Goal: Communication & Community: Answer question/provide support

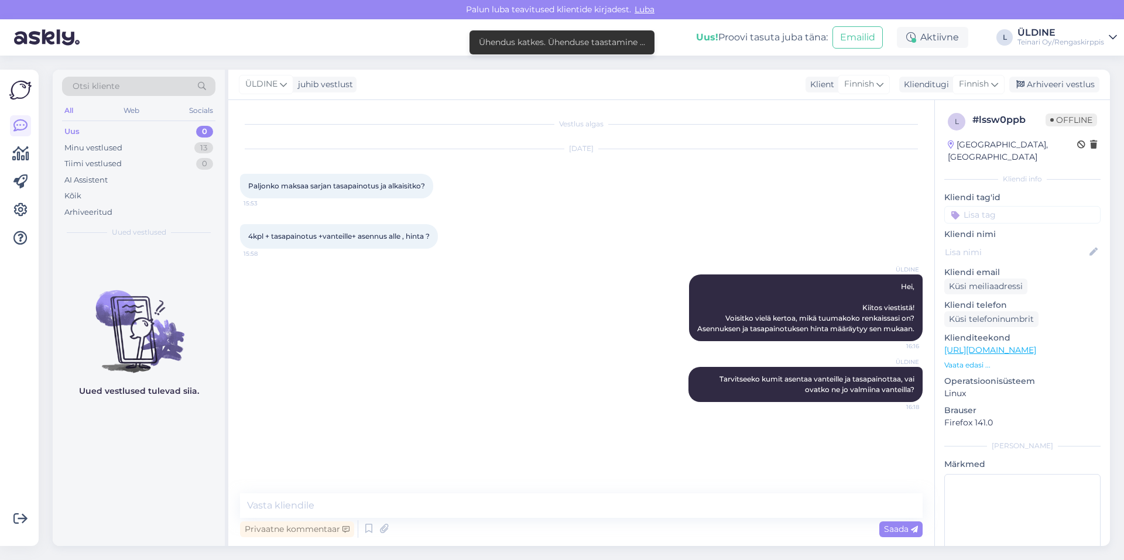
click at [651, 322] on div "ÜLDINE Hei, Kiitos viestistä! Voisitko vielä kertoa, mikä tuumakoko renkaissasi…" at bounding box center [581, 308] width 683 height 93
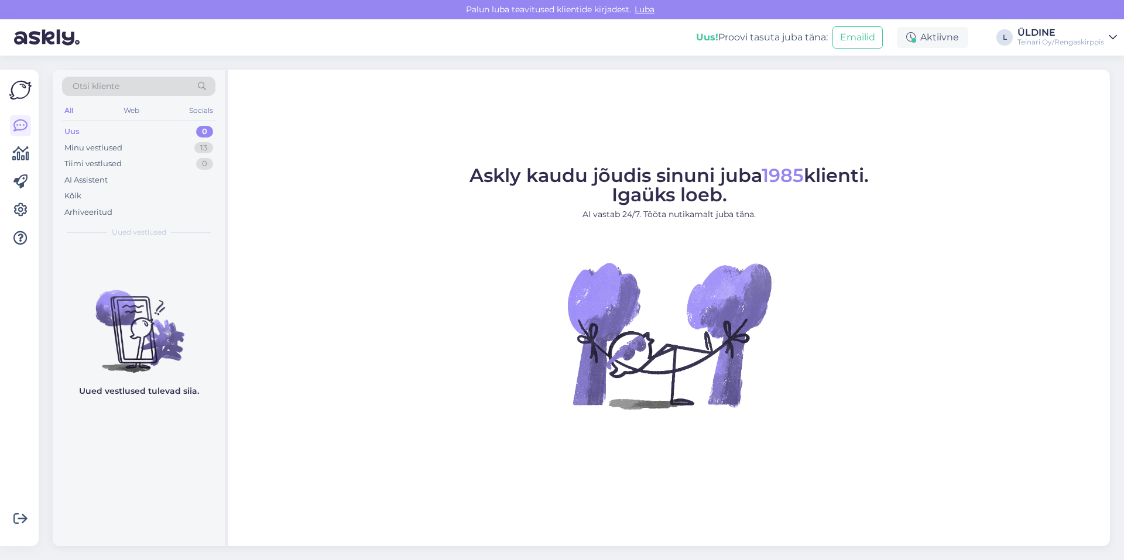
click at [327, 122] on div "Askly kaudu jõudis sinuni juba 1985 klienti. Igaüks loeb. AI vastab 24/7. Tööta…" at bounding box center [669, 308] width 882 height 477
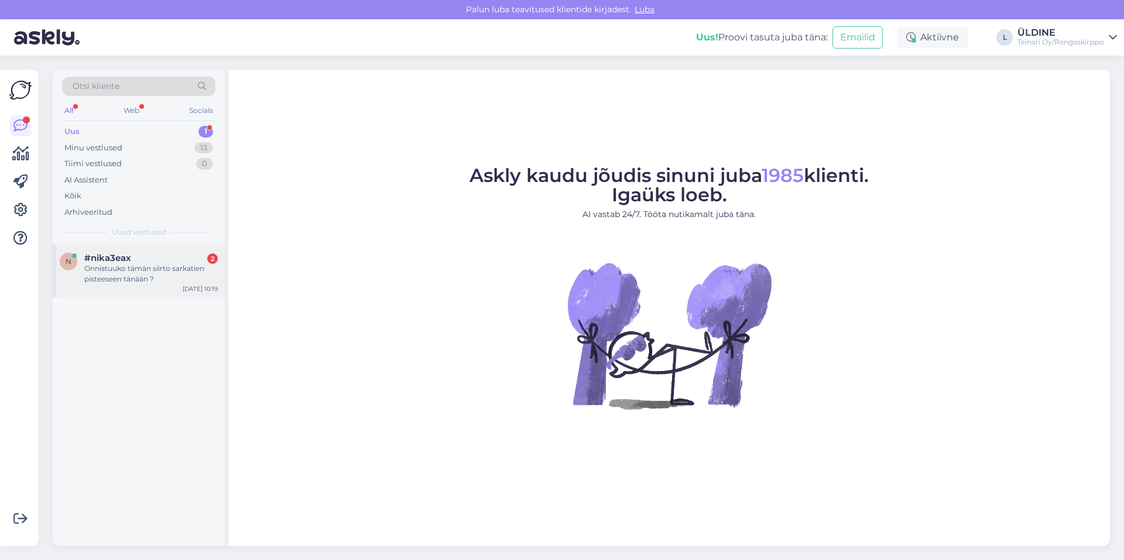
click at [113, 271] on div "Onnistuuko tämän siirto sarkatien pisteeseen tänään ?" at bounding box center [150, 273] width 133 height 21
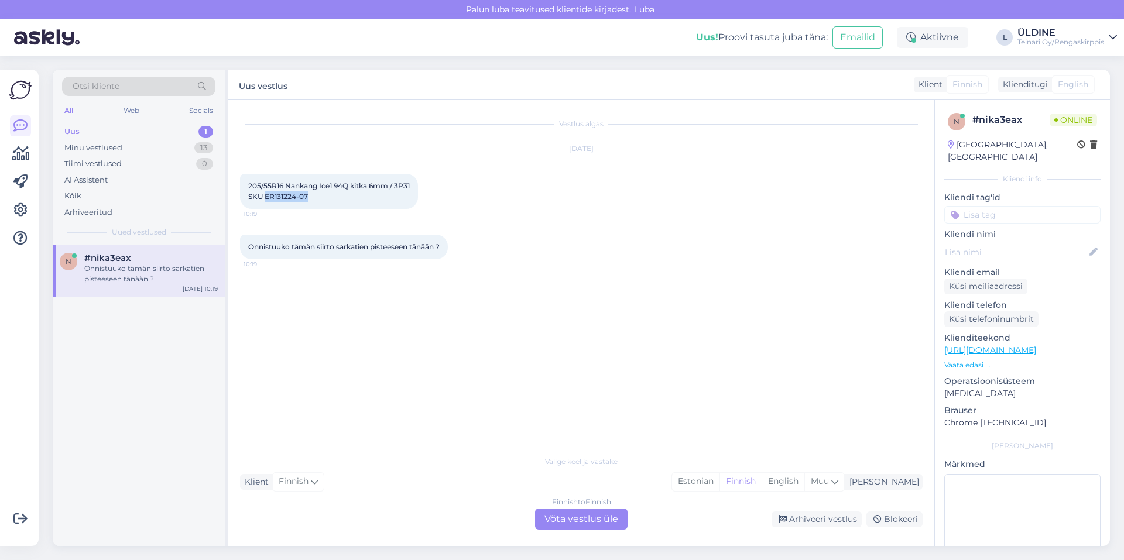
drag, startPoint x: 265, startPoint y: 197, endPoint x: 308, endPoint y: 195, distance: 42.8
click at [308, 195] on span "205/55R16 Nankang Ice1 94Q kitka 6mm / 3P31 SKU ER131224-07" at bounding box center [329, 191] width 162 height 19
drag, startPoint x: 308, startPoint y: 195, endPoint x: 295, endPoint y: 198, distance: 13.8
copy span "ER131224-07"
click at [577, 523] on div "Finnish to Finnish Võta vestlus üle" at bounding box center [581, 519] width 93 height 21
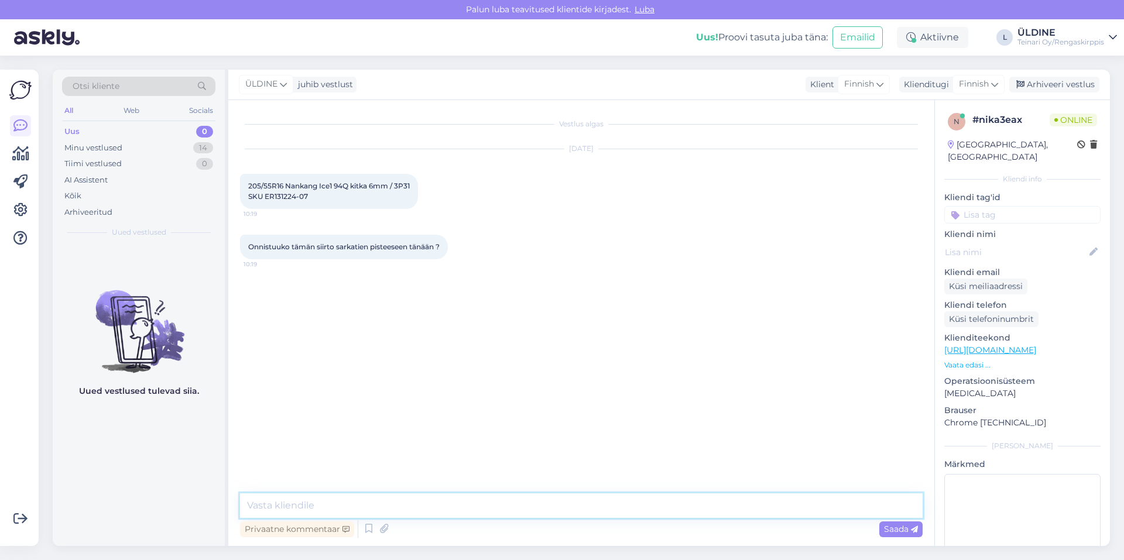
click at [411, 509] on textarea at bounding box center [581, 506] width 683 height 25
type textarea "Hei"
type textarea "O"
click at [309, 506] on textarea "Kyllä onnisatu, toivottu rengas olisi Vantaalla" at bounding box center [581, 506] width 683 height 25
drag, startPoint x: 353, startPoint y: 506, endPoint x: 334, endPoint y: 510, distance: 19.8
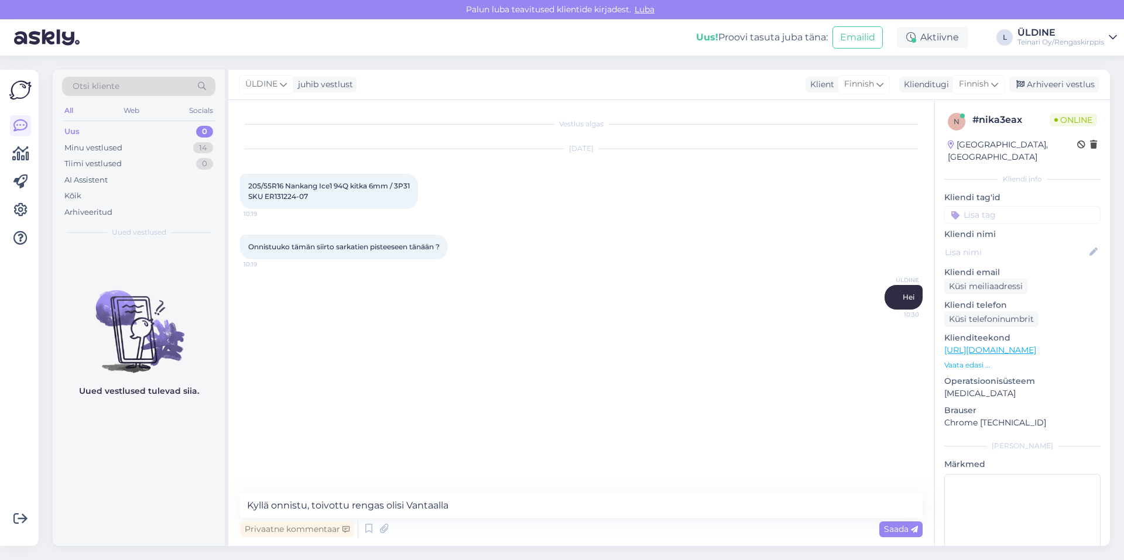
drag, startPoint x: 334, startPoint y: 510, endPoint x: 322, endPoint y: 327, distance: 183.1
click at [322, 322] on div "ÜLDINE Hei 10:30" at bounding box center [581, 297] width 683 height 50
drag, startPoint x: 330, startPoint y: 507, endPoint x: 309, endPoint y: 467, distance: 45.3
click at [308, 468] on div "Vestlus algas Aug 13 2025 205/55R16 Nankang Ice1 94Q kitka 6mm / 3P31 SKU ER131…" at bounding box center [586, 297] width 693 height 371
click at [475, 508] on textarea "Kyllä onnistu, toivottu rengas olisi Vantaalla" at bounding box center [581, 506] width 683 height 25
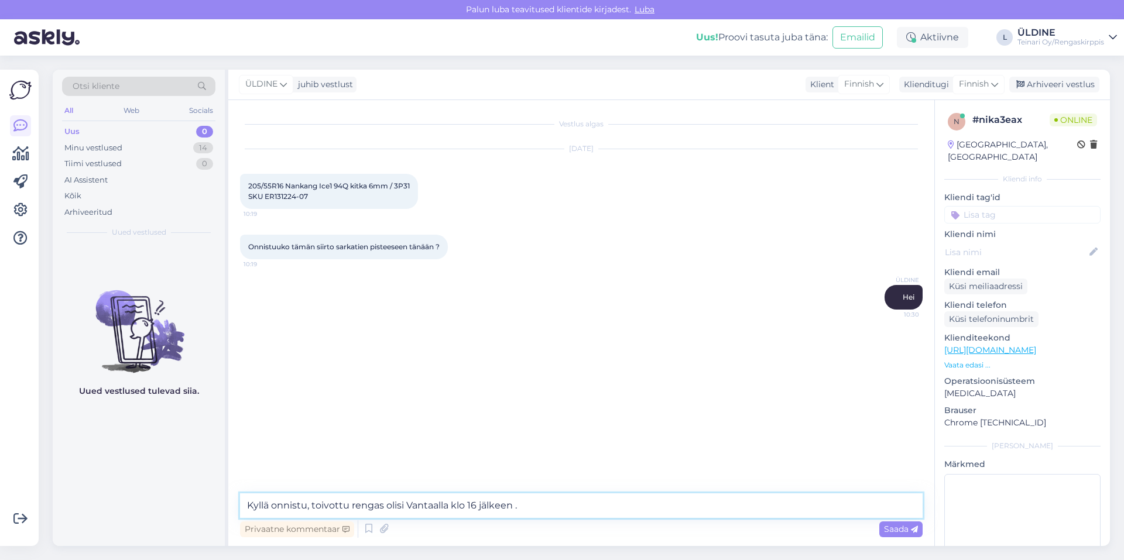
click at [533, 513] on textarea "Kyllä onnistu, toivottu rengas olisi Vantaalla klo 16 jälkeen ." at bounding box center [581, 506] width 683 height 25
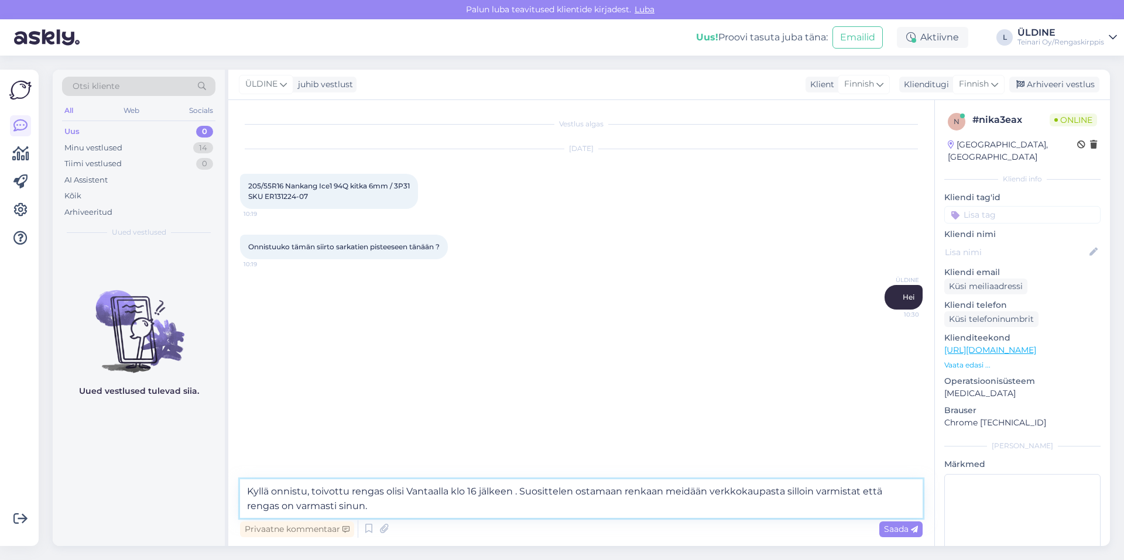
type textarea "Kyllä onnistu, toivottu rengas olisi Vantaalla klo 16 jälkeen . Suosittelen ost…"
drag, startPoint x: 696, startPoint y: 491, endPoint x: 670, endPoint y: 443, distance: 54.0
click at [670, 443] on div "Vestlus algas Aug 13 2025 205/55R16 Nankang Ice1 94Q kitka 6mm / 3P31 SKU ER131…" at bounding box center [586, 290] width 693 height 357
drag, startPoint x: 248, startPoint y: 489, endPoint x: 364, endPoint y: 513, distance: 118.5
click at [364, 513] on textarea "Kyllä onnistu, toivottu rengas olisi Vantaalla klo 16 jälkeen . Suosittelen ost…" at bounding box center [581, 499] width 683 height 39
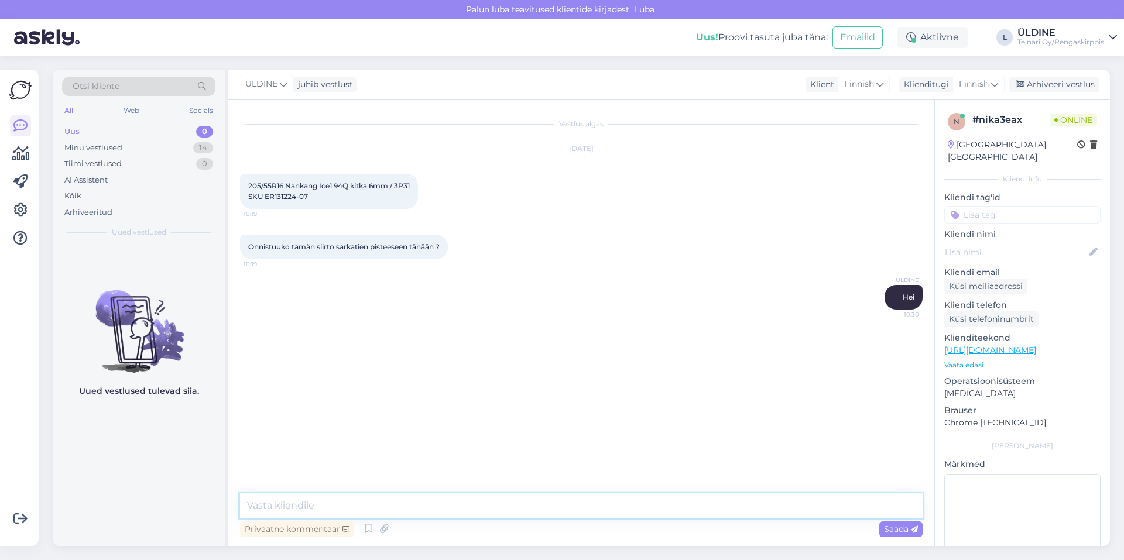
paste textarea "Kyllä onnistuu. Toivottu rengas olisi Vantaalla klo 16 jälkeen. Suosittelen ost…"
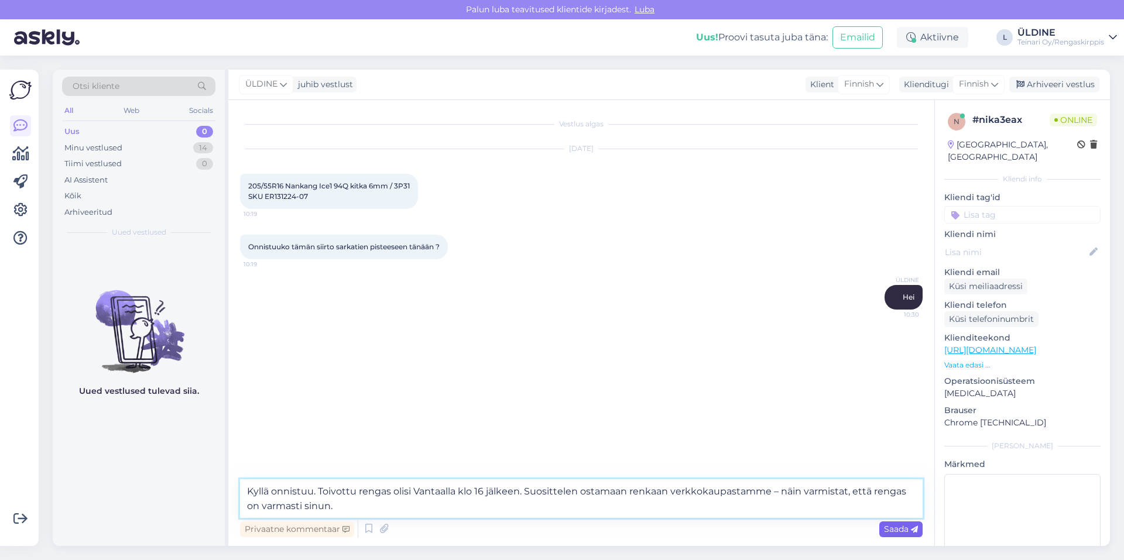
type textarea "Kyllä onnistuu. Toivottu rengas olisi Vantaalla klo 16 jälkeen. Suosittelen ost…"
click at [888, 533] on span "Saada" at bounding box center [901, 529] width 34 height 11
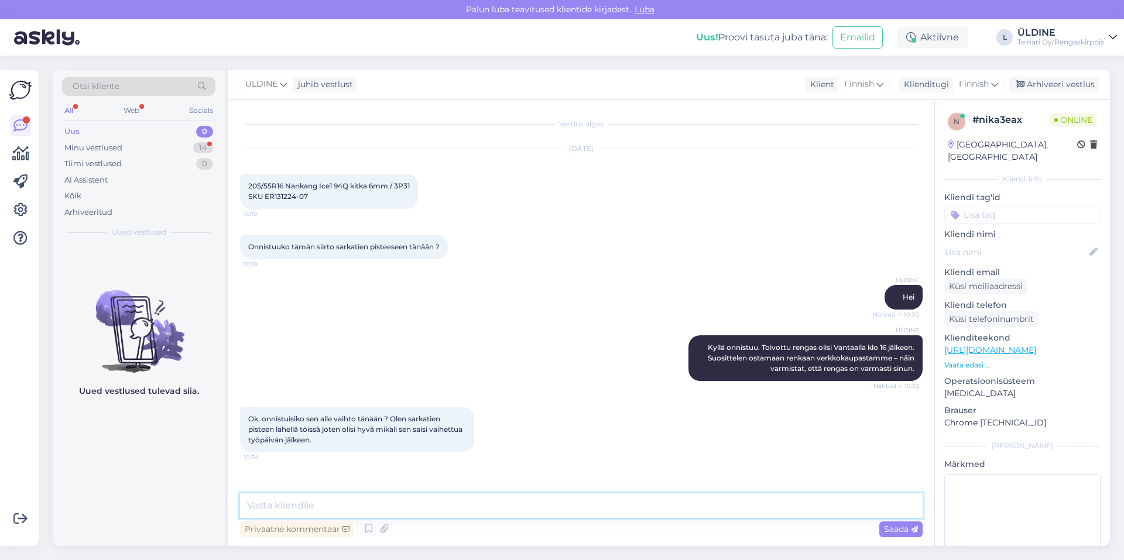
click at [389, 502] on textarea at bounding box center [581, 506] width 683 height 25
drag, startPoint x: 247, startPoint y: 502, endPoint x: 720, endPoint y: 497, distance: 473.1
click at [720, 497] on textarea "Kyllä onnistu, ollaan auki klo 17 asti, eli suosittelen tulemaan paikanpäälle v…" at bounding box center [581, 506] width 683 height 25
type textarea "Kyllä onnistu, ollaan auki klo 17 asti, eli suosittelen tulemaan paikanpäälle v…"
paste textarea "Kyllä onnistuu. Olemme auki klo 17 asti, joten suosittelen tulemaan paikalle vi…"
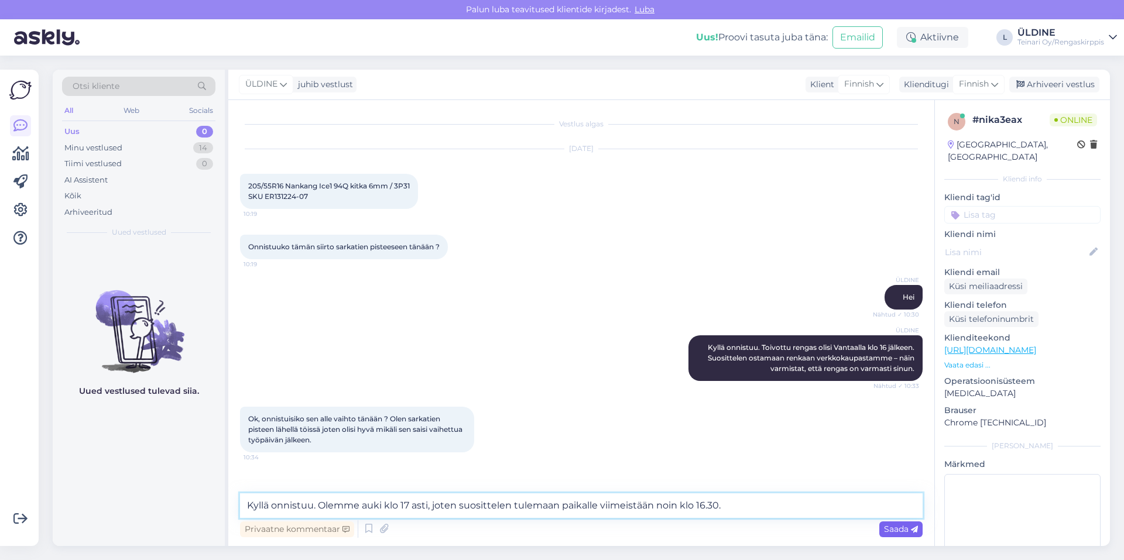
type textarea "Kyllä onnistuu. Olemme auki klo 17 asti, joten suosittelen tulemaan paikalle vi…"
click at [883, 527] on div "Saada" at bounding box center [900, 530] width 43 height 16
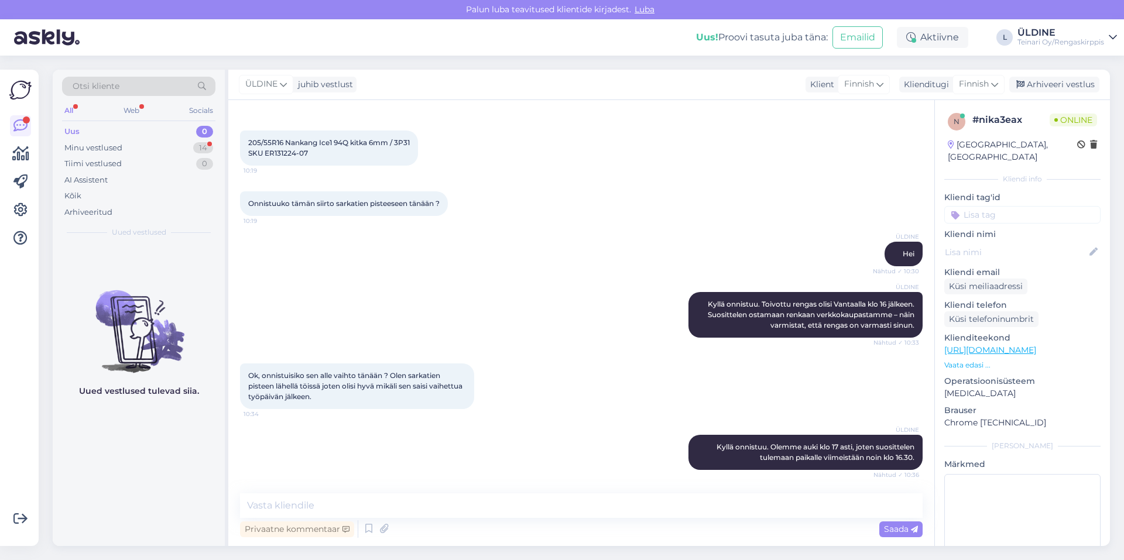
scroll to position [115, 0]
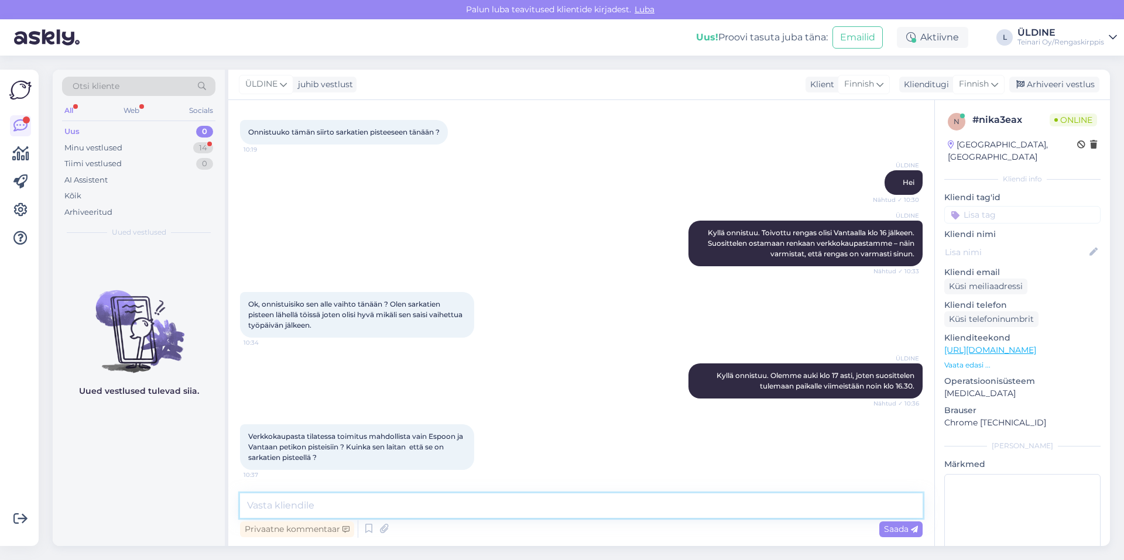
click at [383, 504] on textarea at bounding box center [581, 506] width 683 height 25
type textarea "v"
drag, startPoint x: 446, startPoint y: 508, endPoint x: 397, endPoint y: 505, distance: 49.2
click at [391, 505] on textarea "Vantaa tooimipistee osoitte on Sarkatie 2" at bounding box center [581, 506] width 683 height 25
drag, startPoint x: 416, startPoint y: 504, endPoint x: 350, endPoint y: 504, distance: 66.7
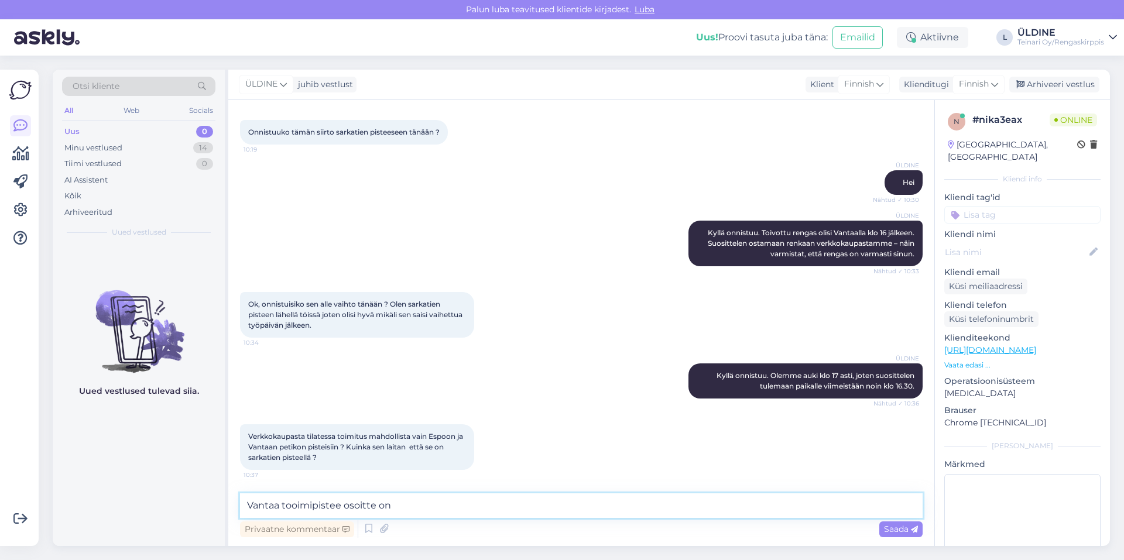
click at [350, 504] on textarea "Vantaa tooimipistee osoitte on" at bounding box center [581, 506] width 683 height 25
click at [404, 501] on textarea "Vantaa tooimipistee osoitte on" at bounding box center [581, 506] width 683 height 25
click at [299, 505] on textarea "Vantaa tooimipistee osoitte on" at bounding box center [581, 506] width 683 height 25
click at [386, 506] on textarea "Vantaa toimipistee osoitte on" at bounding box center [581, 506] width 683 height 25
type textarea "Vantaa toimipiste"
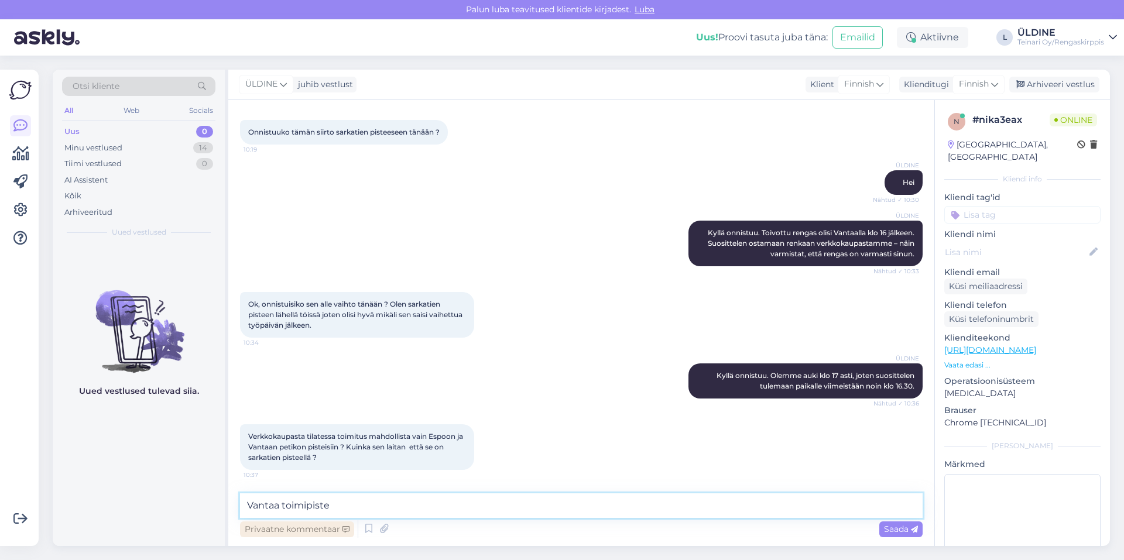
drag, startPoint x: 372, startPoint y: 504, endPoint x: 251, endPoint y: 526, distance: 123.1
click at [251, 526] on div "Vantaa toimipiste Privaatne kommentaar Saada" at bounding box center [581, 517] width 683 height 47
click at [347, 504] on textarea "Vantaa toimipiste" at bounding box center [581, 506] width 683 height 25
drag, startPoint x: 339, startPoint y: 504, endPoint x: 249, endPoint y: 507, distance: 90.2
click at [249, 507] on textarea "Vantaa toimipiste" at bounding box center [581, 506] width 683 height 25
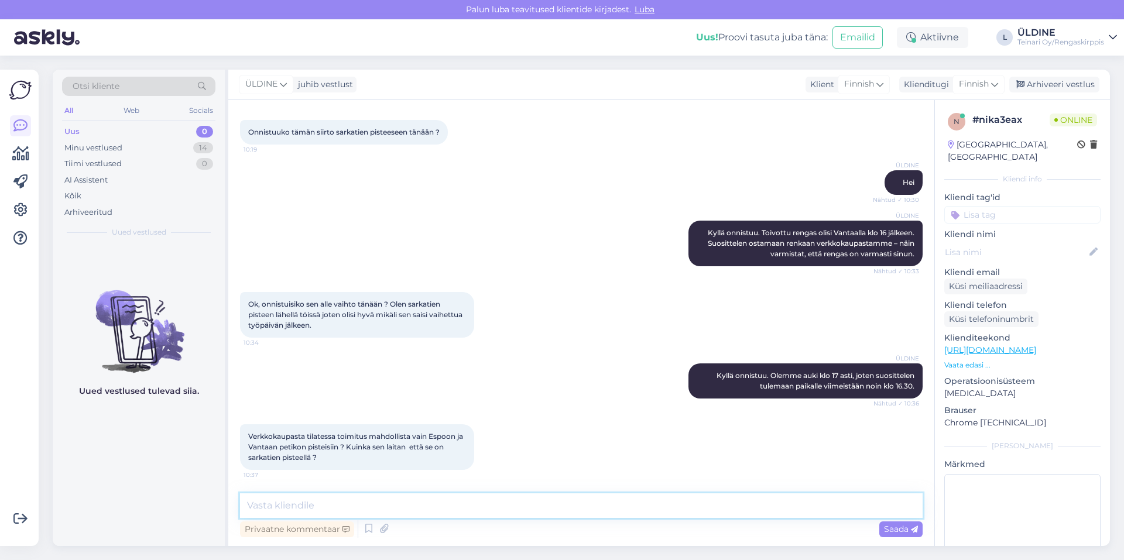
paste textarea "Meidän Vantaan toimipisteen uusi osoite on Tiilenlyöjänkuja 2. Sarkatien toimip…"
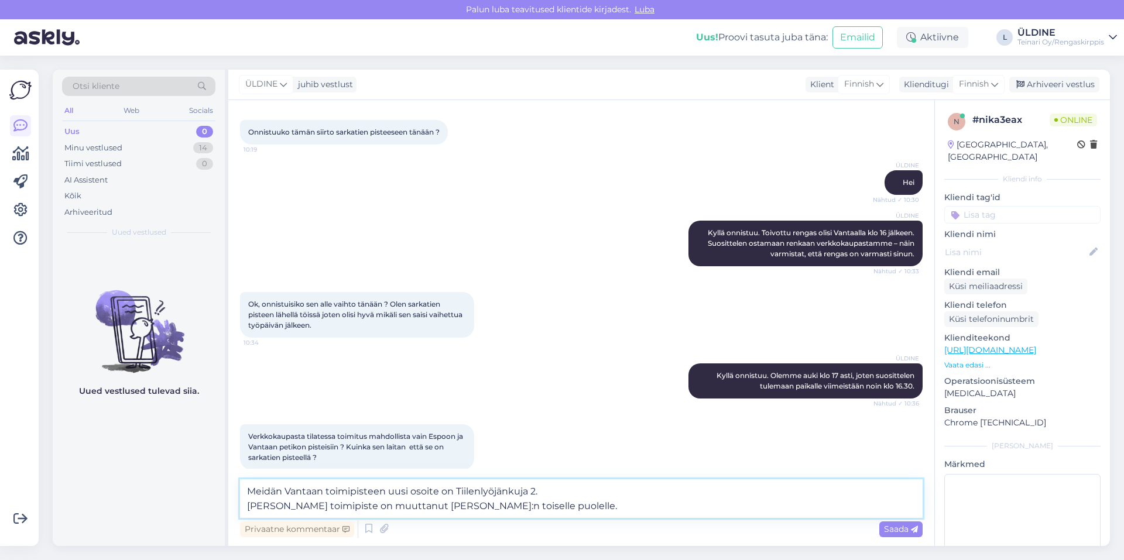
paste textarea "Valitse siis noutopisteeksi Vantaa. Onneksi uusi osoite ei ole kaukana edellise…"
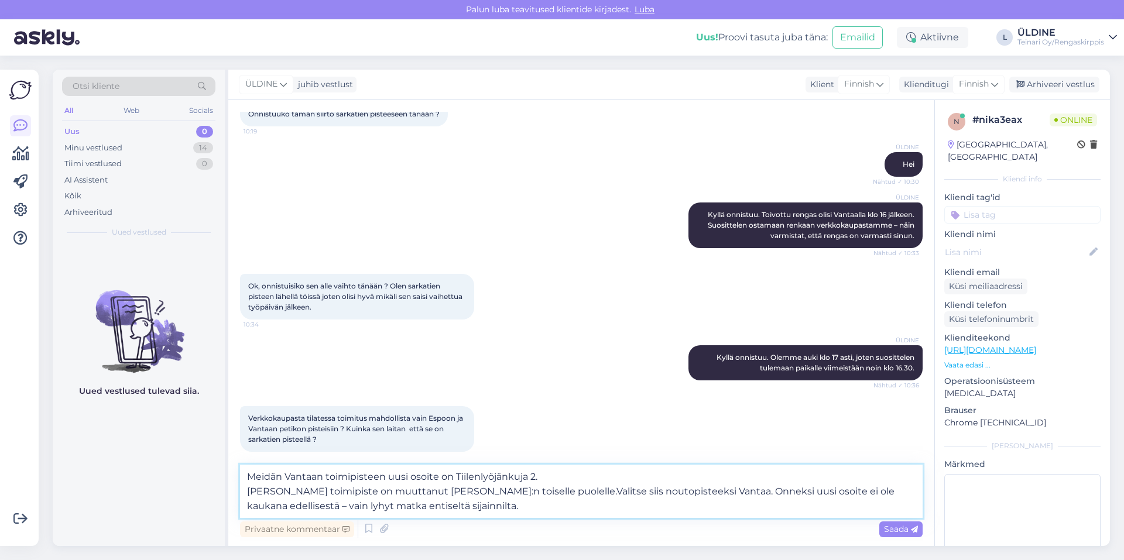
scroll to position [143, 0]
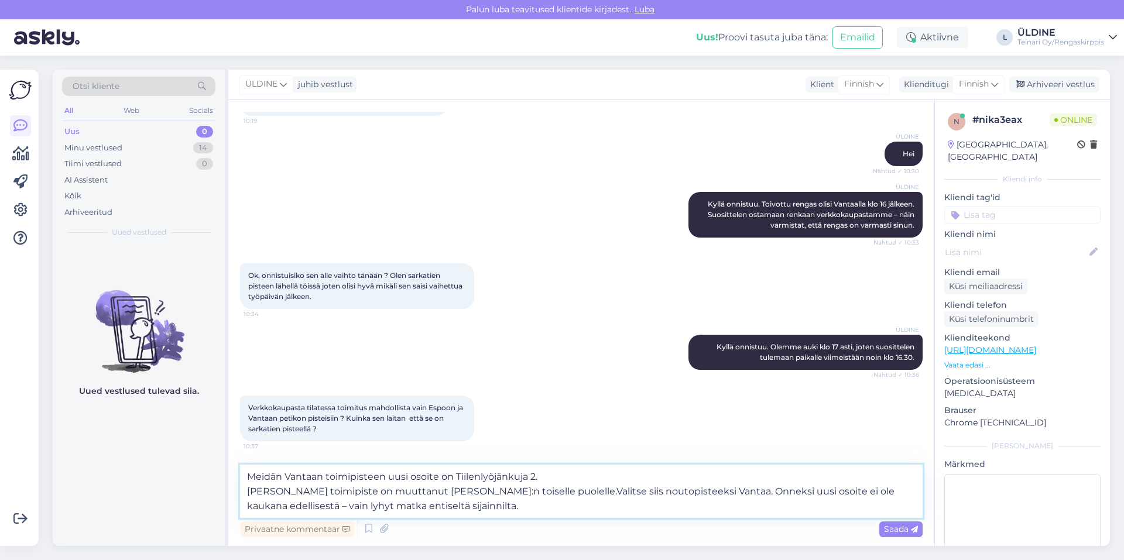
type textarea "Meidän Vantaan toimipisteen uusi osoite on Tiilenlyöjänkuja 2. Sarkatien toimip…"
click at [896, 531] on span "Saada" at bounding box center [901, 529] width 34 height 11
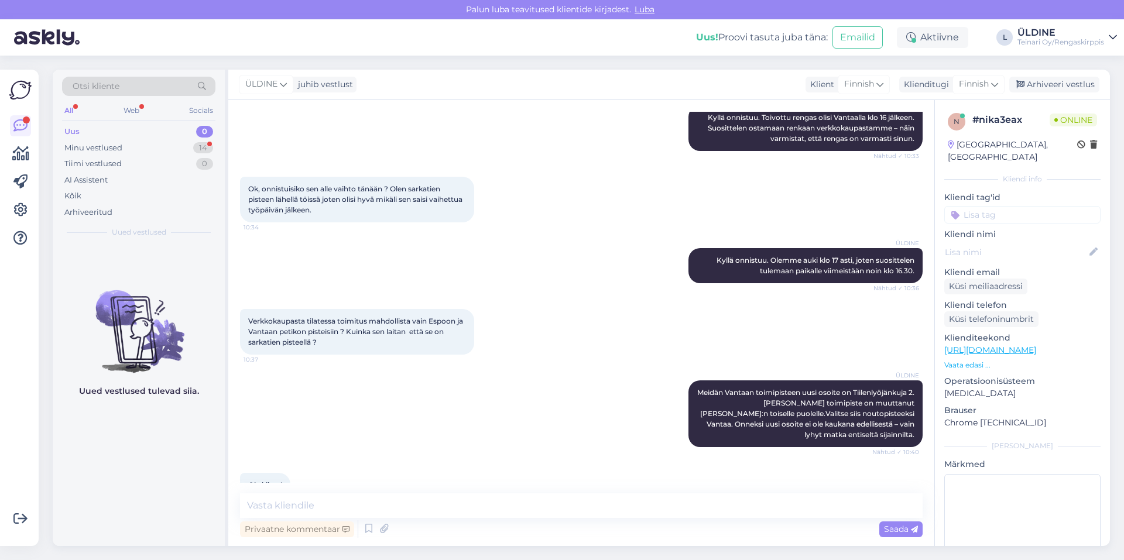
scroll to position [268, 0]
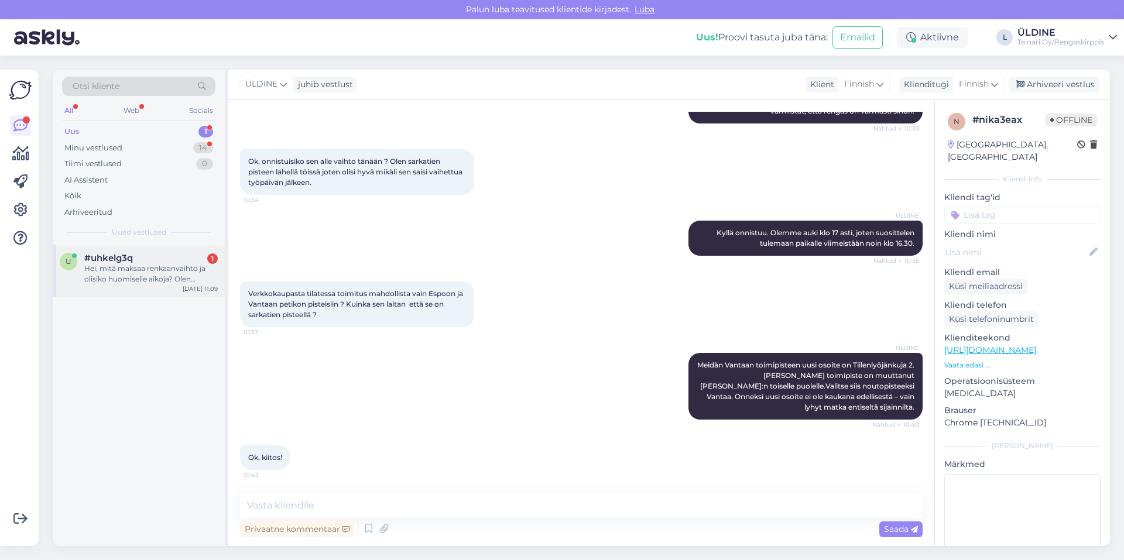
click at [109, 267] on div "Hei, mitä maksaa renkaanvaihto ja olisiko huomiselle aikoja? Olen kiinnostunut …" at bounding box center [150, 273] width 133 height 21
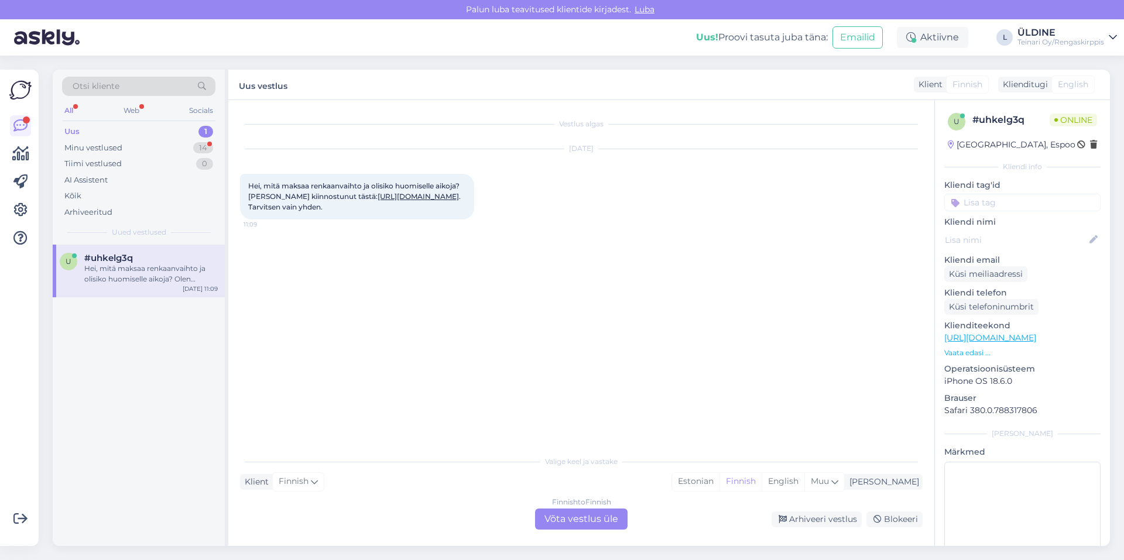
click at [393, 197] on link "https://rengaskirppis.fi/product/235-55r17-yokohama-geolandar-suv-99h-kesa-7mm-…" at bounding box center [418, 196] width 81 height 9
click at [572, 522] on div "Finnish to Finnish Võta vestlus üle" at bounding box center [581, 519] width 93 height 21
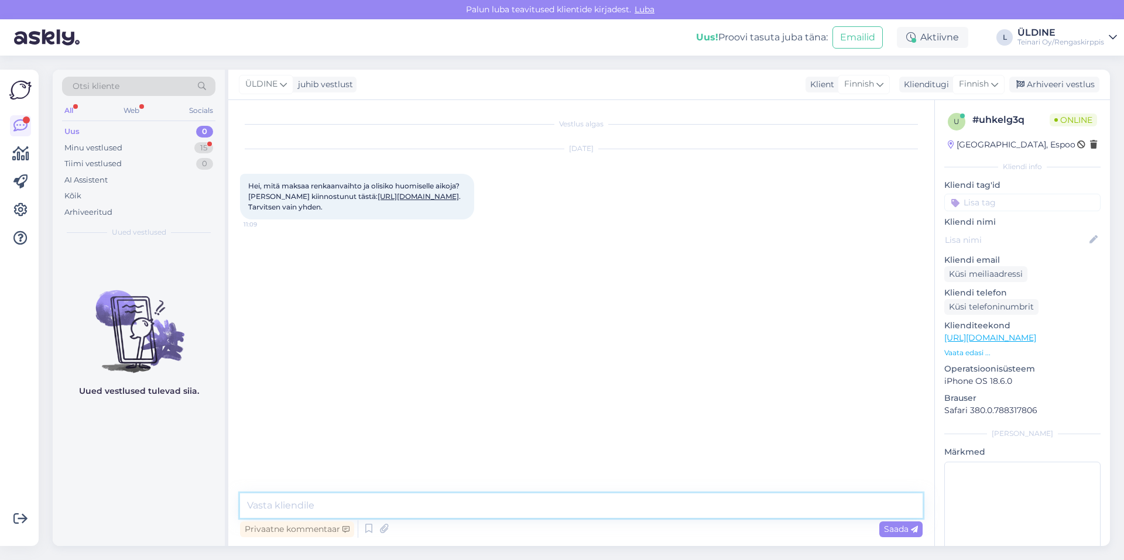
click at [400, 502] on textarea at bounding box center [581, 506] width 683 height 25
type textarea "Hei"
click at [440, 504] on textarea at bounding box center [581, 506] width 683 height 25
type textarea "v"
type textarea "r"
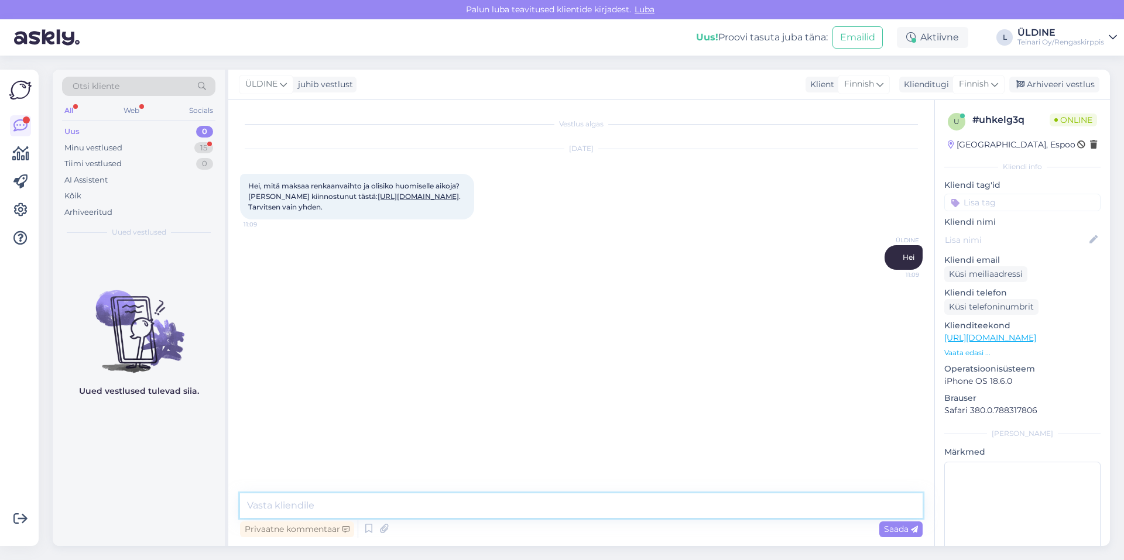
paste textarea "Hei! Rengasvaihto onnistuu huomenna varmasti, eikä ajanvarausta tarvitse tehdä …"
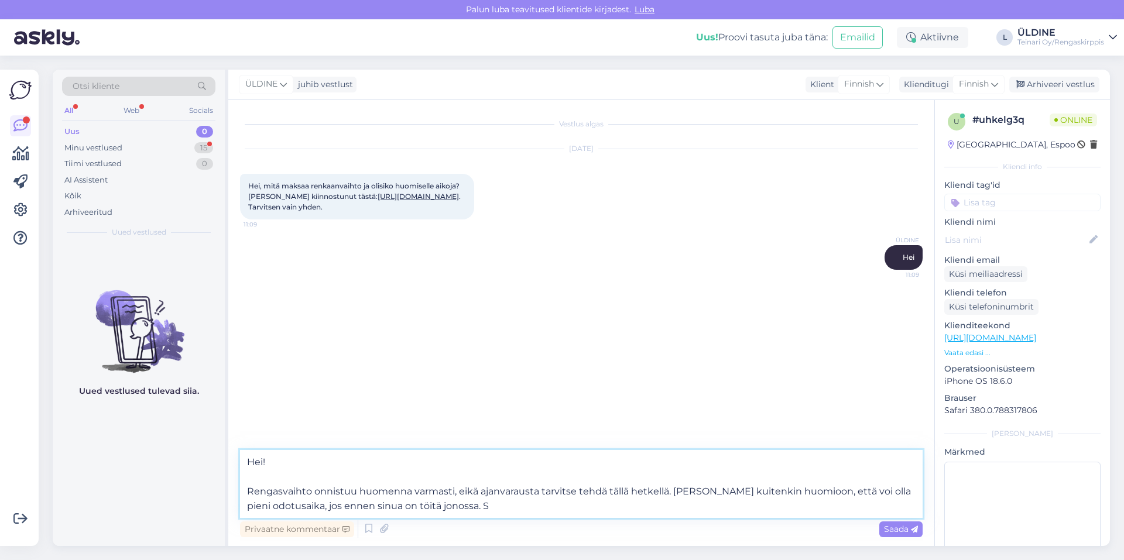
type textarea "Hei! Rengasvaihto onnistuu huomenna varmasti, eikä ajanvarausta tarvitse tehdä …"
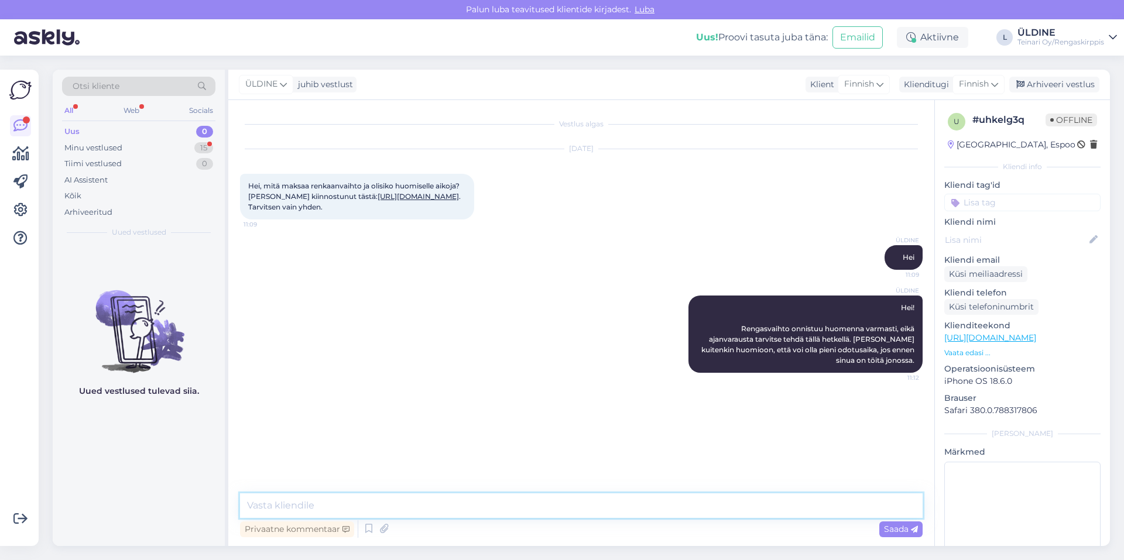
paste textarea "Suosittelen ostamaan renkaan verkkokaupastamme – näin varmistat, että rengas on…"
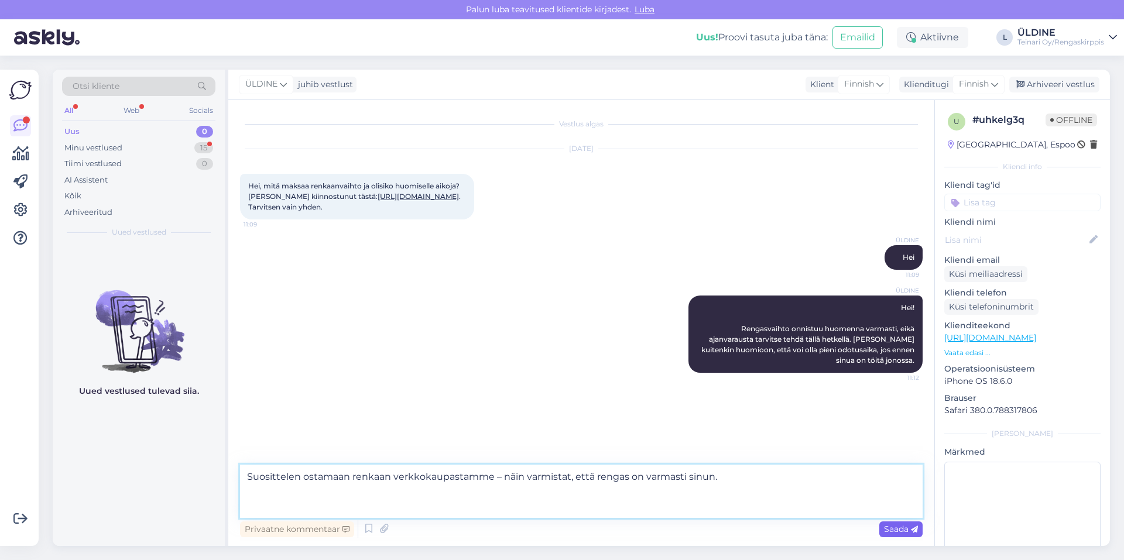
type textarea "Suosittelen ostamaan renkaan verkkokaupastamme – näin varmistat, että rengas on…"
click at [906, 530] on span "Saada" at bounding box center [901, 529] width 34 height 11
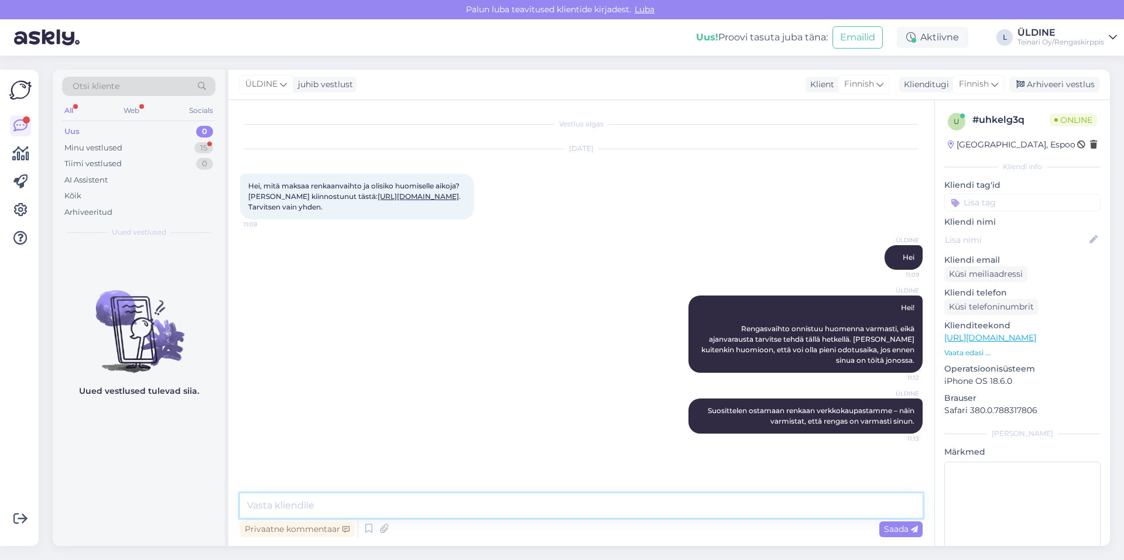
paste textarea "17" rengastyö yhden kappaleen osalta 25 € Hinta sisältää rengastyön, tasapainot…"
type textarea "17" rengastyö yhden kappaleen osalta 25 € Hinta sisältää rengastyön, tasapainot…"
click at [886, 529] on span "Saada" at bounding box center [901, 529] width 34 height 11
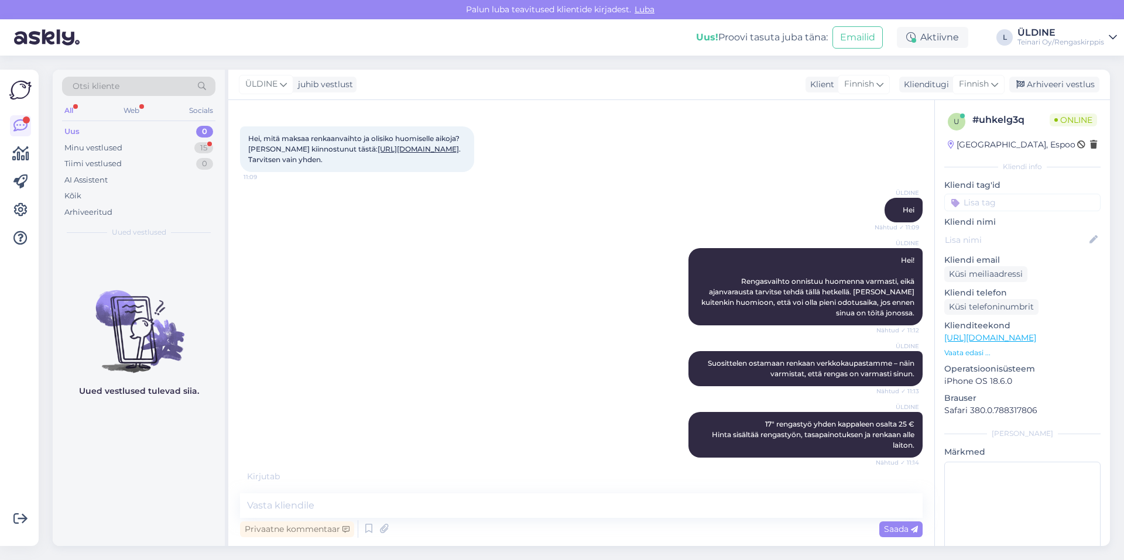
scroll to position [107, 0]
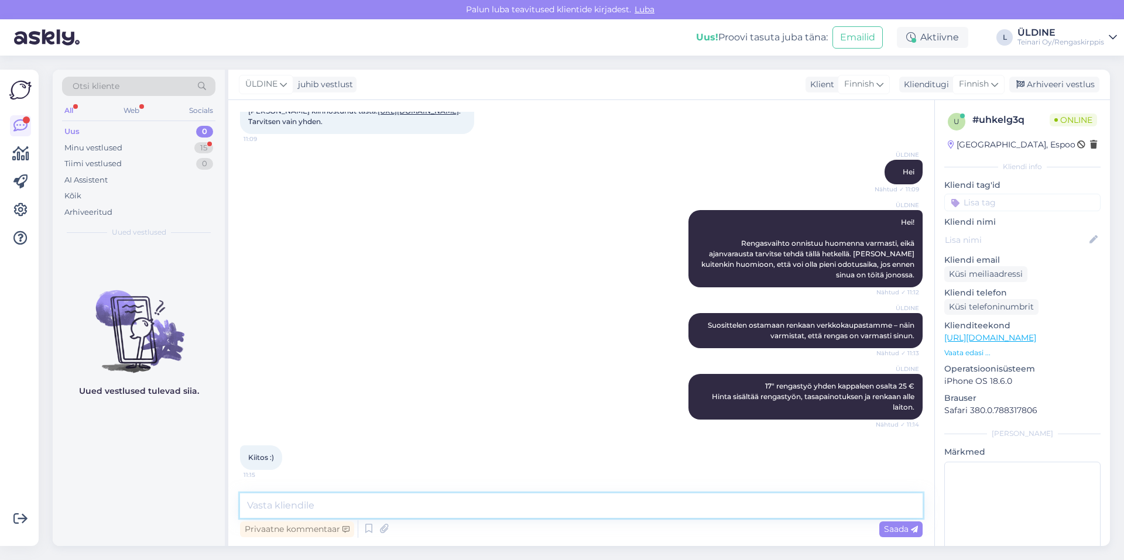
click at [354, 506] on textarea at bounding box center [581, 506] width 683 height 25
type textarea "o"
click at [288, 507] on textarea "Ole hyvä ja tervetuloa:)" at bounding box center [581, 506] width 683 height 25
type textarea "Ole hyvää ja tervetuloa:)"
click at [898, 527] on span "Saada" at bounding box center [901, 529] width 34 height 11
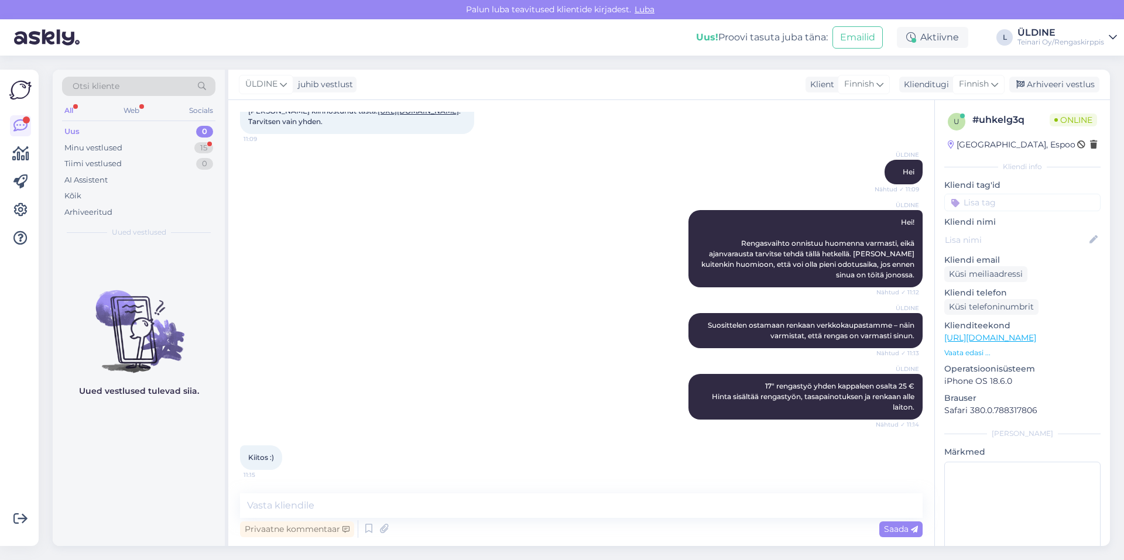
scroll to position [157, 0]
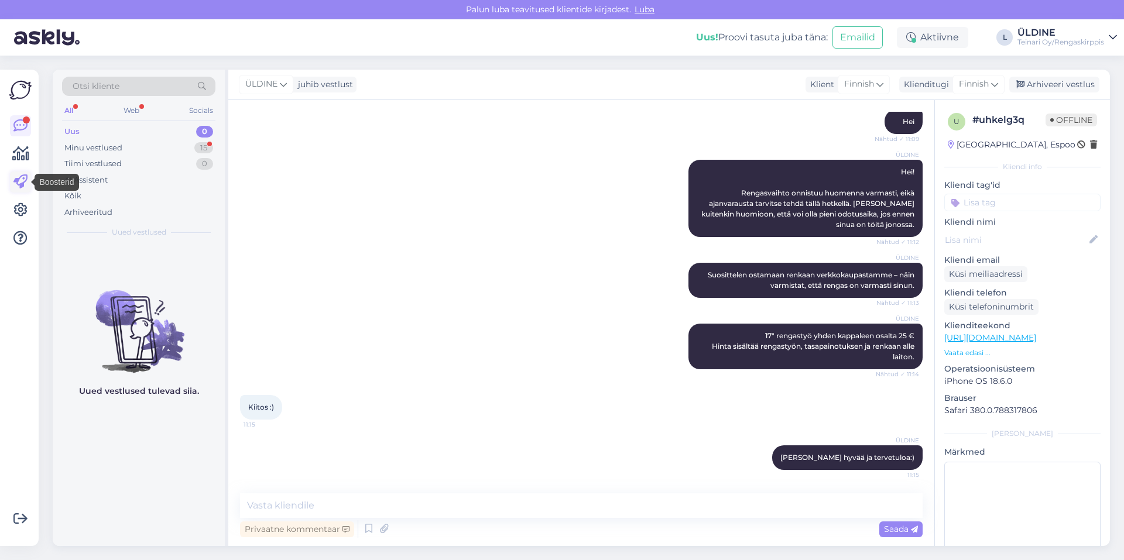
click at [21, 179] on icon at bounding box center [20, 182] width 14 height 14
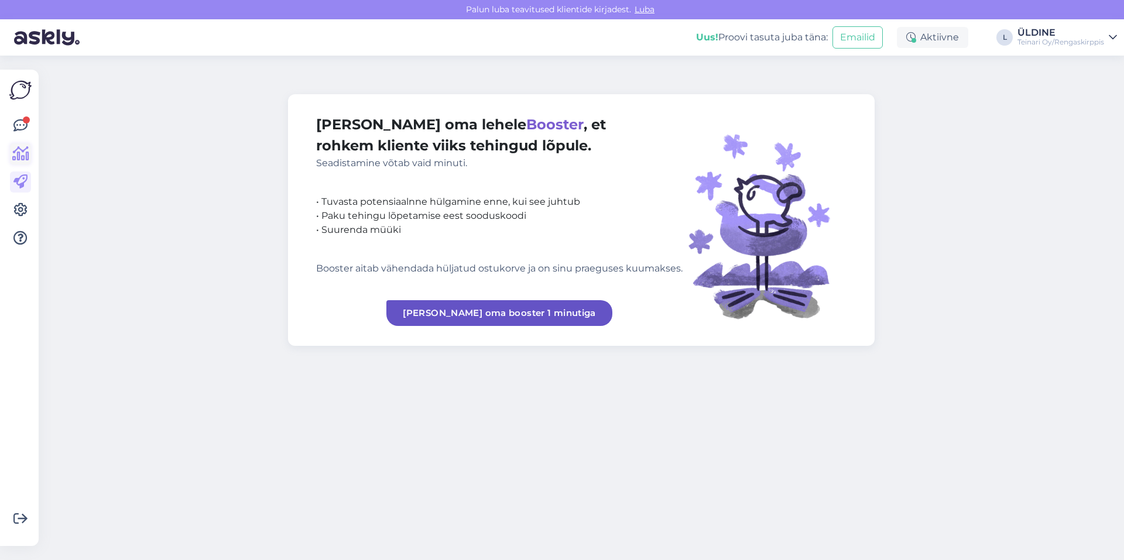
click at [19, 159] on icon at bounding box center [20, 154] width 17 height 14
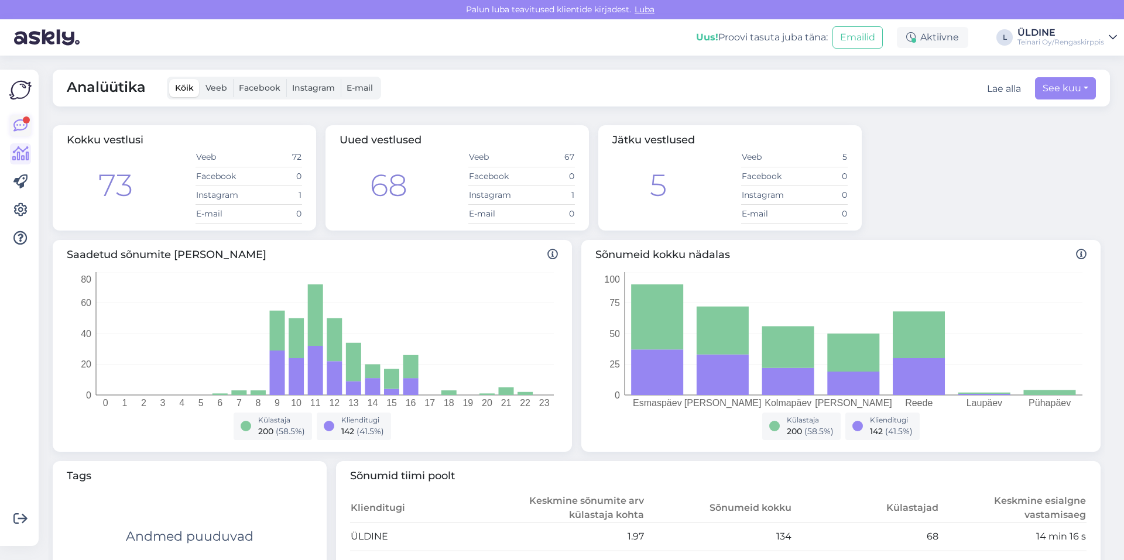
click at [25, 121] on div at bounding box center [26, 120] width 7 height 7
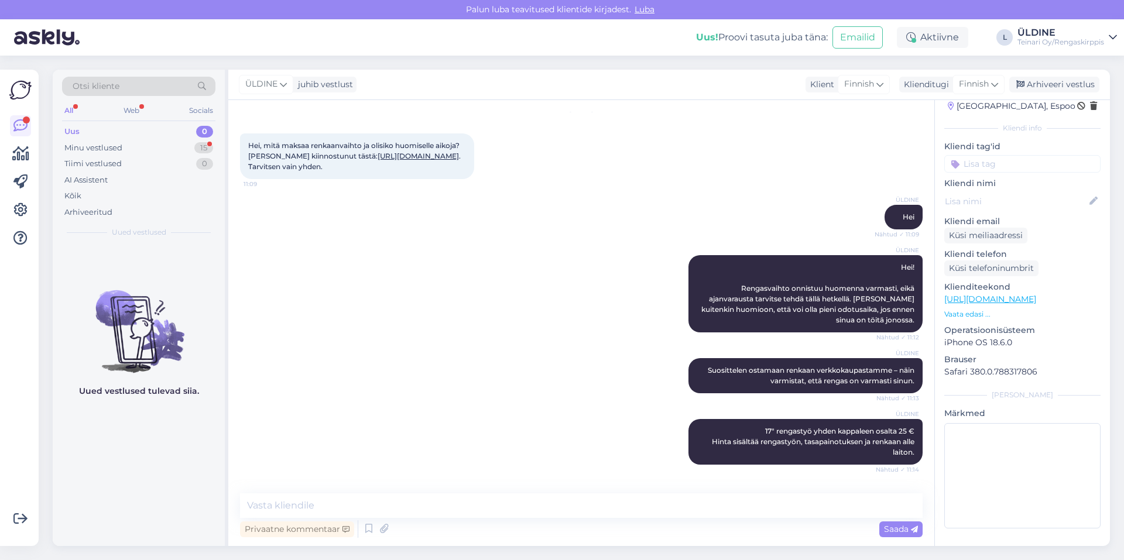
scroll to position [157, 0]
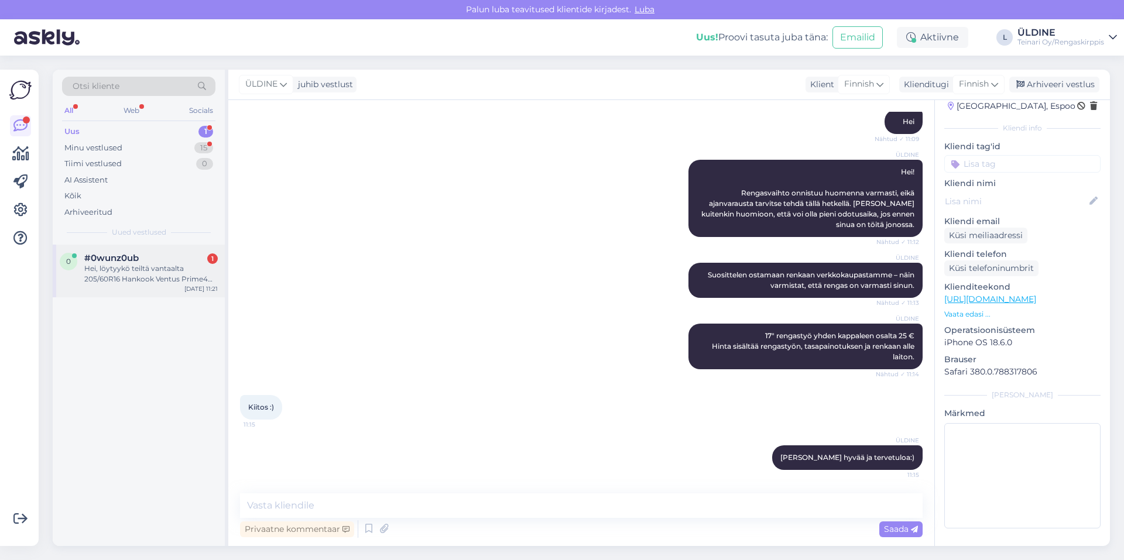
click at [158, 282] on div "Hei, löytyykö teiltä vantaalta 205/60R16 Hankook Ventus Prime4 rengasta. Onnist…" at bounding box center [150, 273] width 133 height 21
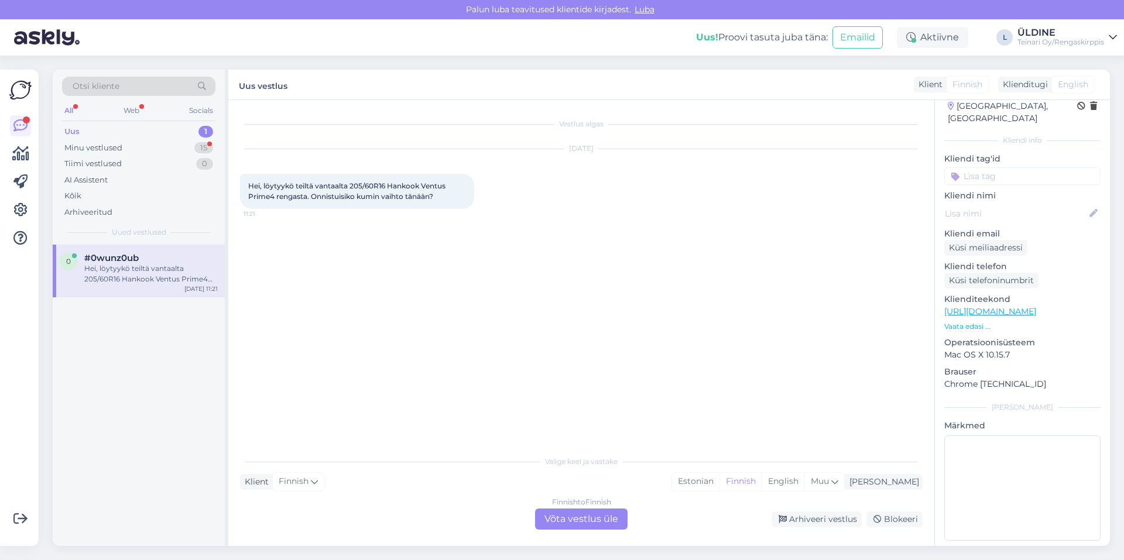
scroll to position [0, 0]
click at [355, 477] on div "Klient Finnish Mina Estonian Finnish English Muu" at bounding box center [581, 482] width 683 height 16
click at [570, 521] on div "Finnish to Finnish Võta vestlus üle" at bounding box center [581, 519] width 93 height 21
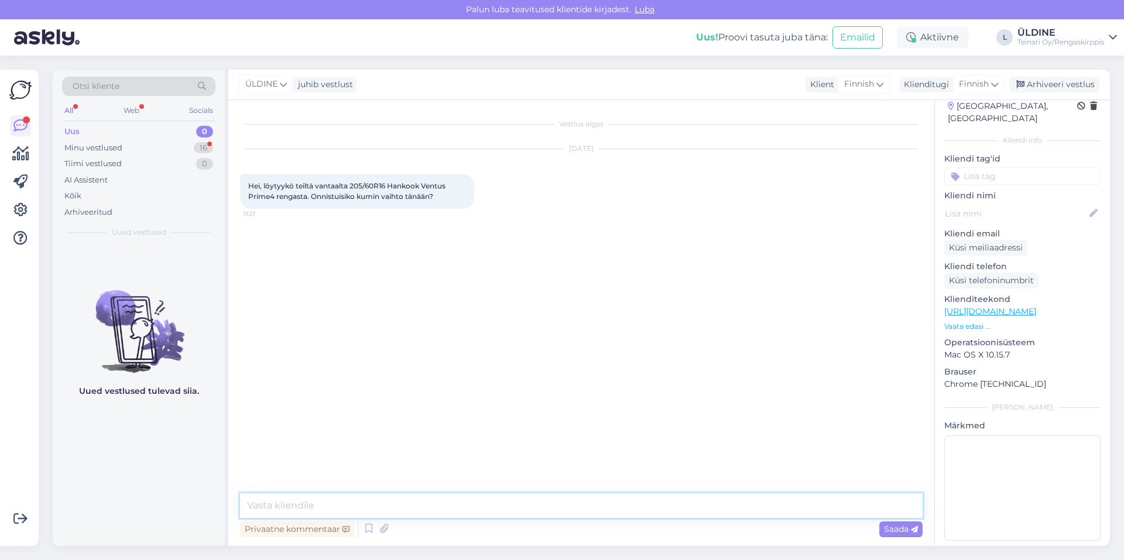
click at [352, 504] on textarea at bounding box center [581, 506] width 683 height 25
type textarea "Hei"
type textarea "p"
drag, startPoint x: 354, startPoint y: 185, endPoint x: 426, endPoint y: 184, distance: 72.0
click at [426, 184] on span "Hei, löytyykö teiltä vantaalta 205/60R16 Hankook Ventus Prime4 rengasta. Onnist…" at bounding box center [347, 191] width 199 height 19
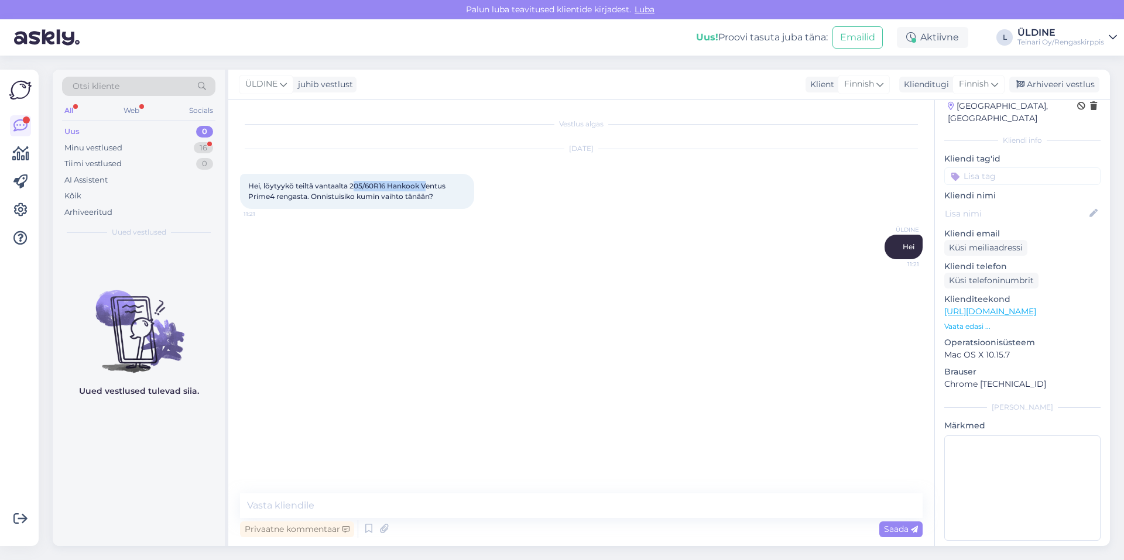
drag, startPoint x: 426, startPoint y: 184, endPoint x: 358, endPoint y: 182, distance: 67.4
click at [358, 182] on span "Hei, löytyykö teiltä vantaalta 205/60R16 Hankook Ventus Prime4 rengasta. Onnist…" at bounding box center [347, 191] width 199 height 19
drag, startPoint x: 349, startPoint y: 184, endPoint x: 276, endPoint y: 200, distance: 74.3
click at [276, 200] on span "Hei, löytyykö teiltä vantaalta 205/60R16 Hankook Ventus Prime4 rengasta. Onnist…" at bounding box center [347, 191] width 199 height 19
drag, startPoint x: 276, startPoint y: 200, endPoint x: 266, endPoint y: 197, distance: 10.8
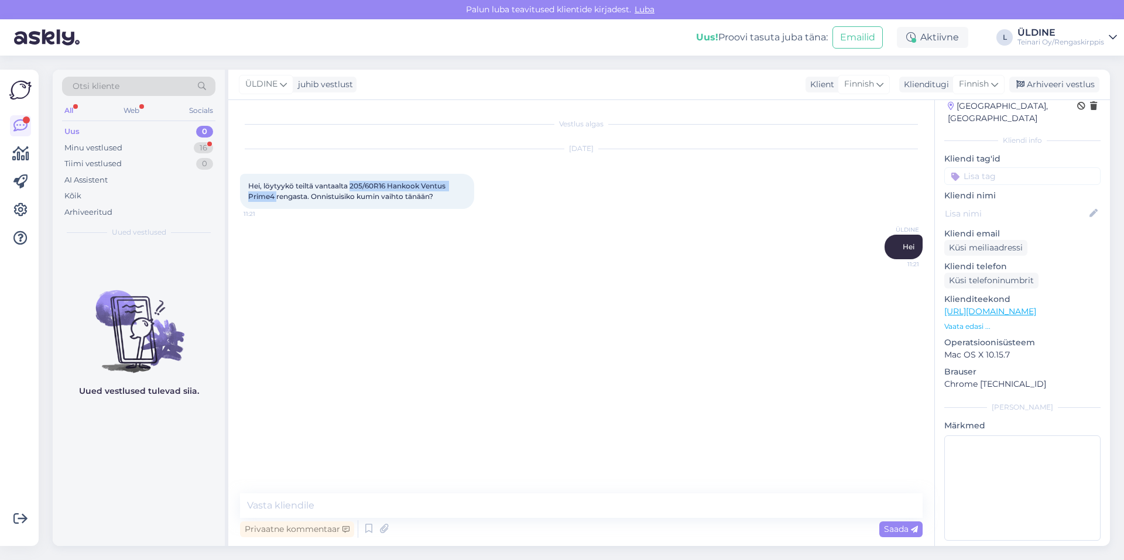
copy span "205/60R16 Hankook Ventus Prime4"
click at [456, 301] on div "Vestlus algas Aug 13 2025 Hei, löytyykö teiltä vantaalta 205/60R16 Hankook Vent…" at bounding box center [586, 297] width 693 height 371
paste textarea "Kyllä, rengas 205/60R16 Hankook Ventus Prime4 löytyy Vantaan toimipisteeltämme,…"
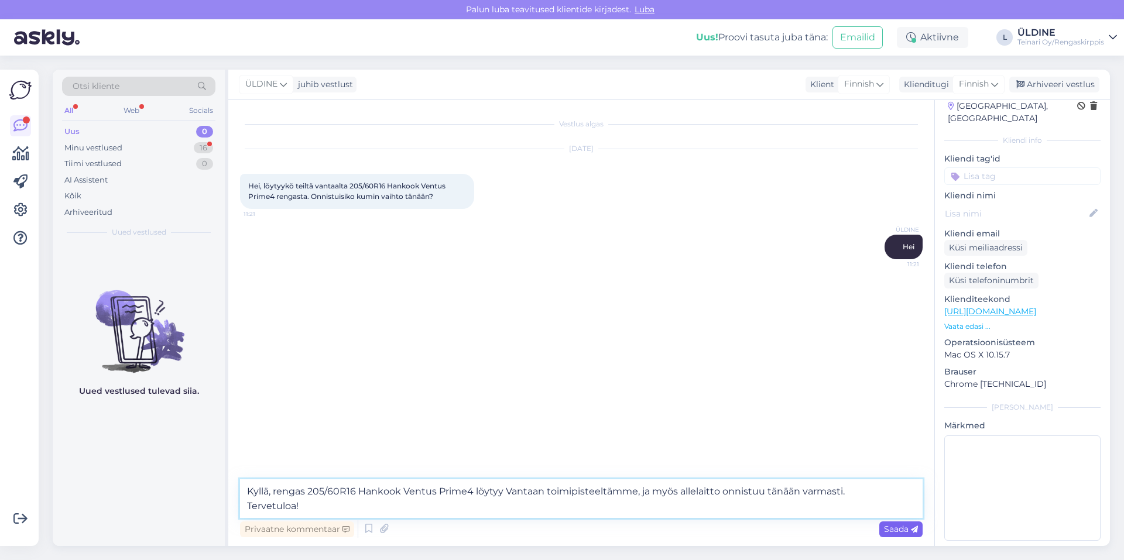
type textarea "Kyllä, rengas 205/60R16 Hankook Ventus Prime4 löytyy Vantaan toimipisteeltämme,…"
click at [894, 532] on span "Saada" at bounding box center [901, 529] width 34 height 11
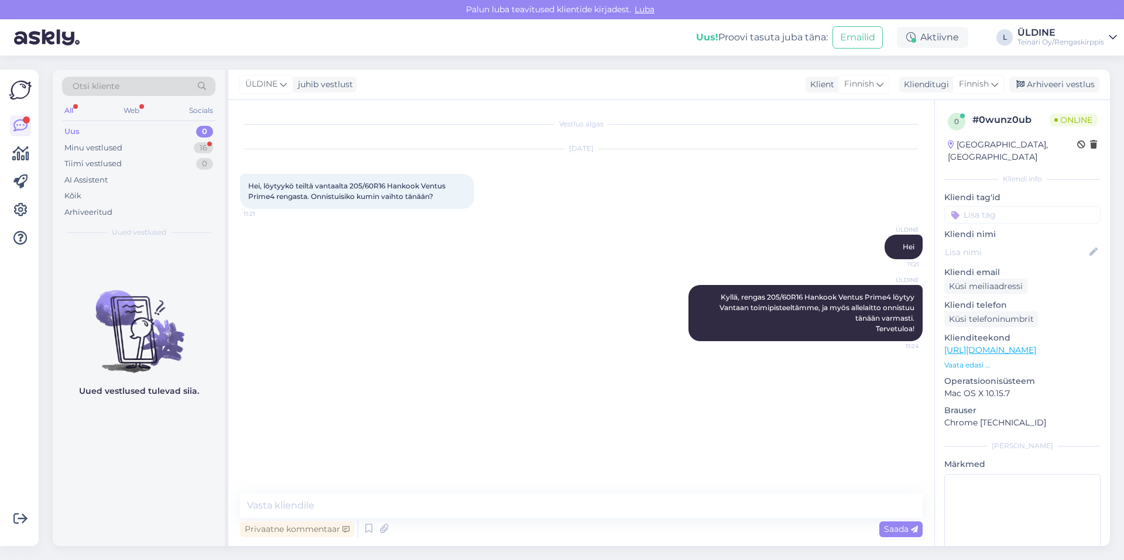
click at [1013, 345] on link "https://rengaskirppis.fi/product/205-60r16-hankook-ventus-prime4-k135-92h-ba-69…" at bounding box center [990, 350] width 92 height 11
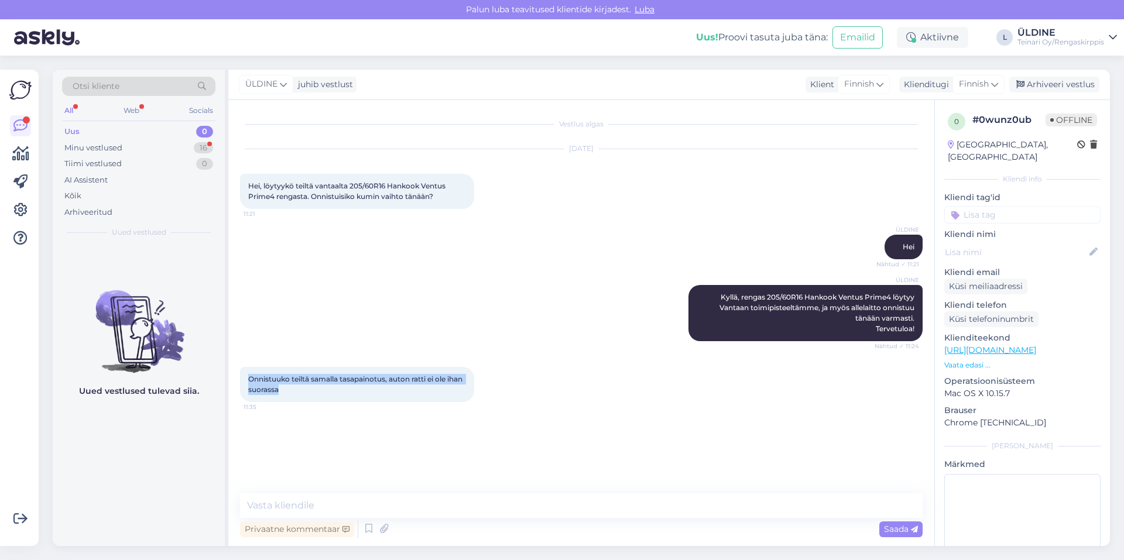
drag, startPoint x: 250, startPoint y: 376, endPoint x: 300, endPoint y: 388, distance: 51.7
click at [300, 388] on div "Onnistuuko teiltä samalla tasapainotus, auton ratti ei ole ihan suorassa 11:35" at bounding box center [357, 384] width 234 height 35
drag, startPoint x: 300, startPoint y: 388, endPoint x: 289, endPoint y: 383, distance: 12.3
copy span "Onnistuuko teiltä samalla tasapainotus, auton ratti ei ole ihan suorassa"
paste textarea "Kyllä, rengastyöt sisältävät aina tasapainotuksen, eli se onnistuu samalla."
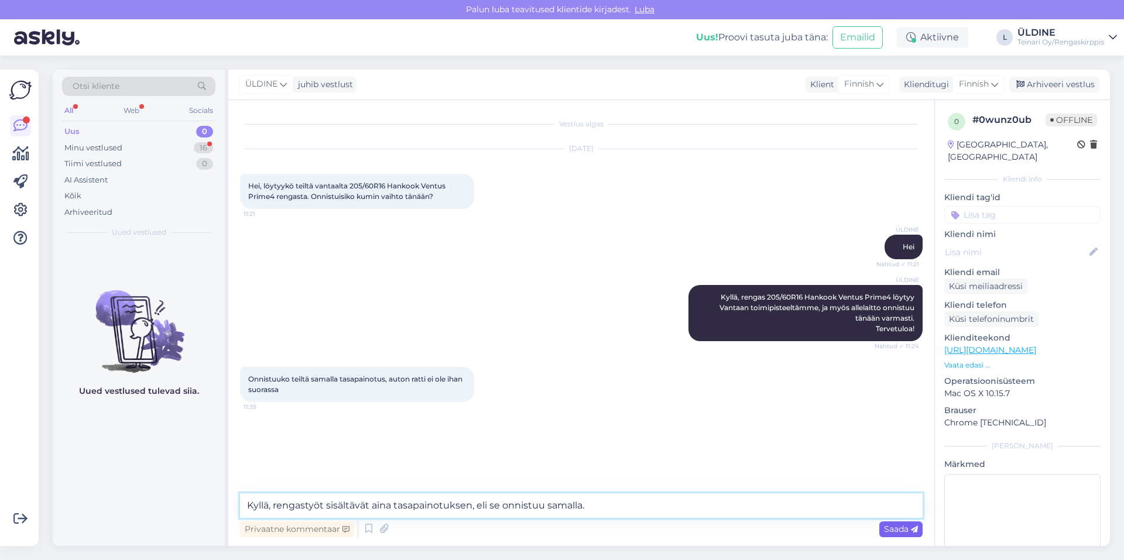
type textarea "Kyllä, rengastyöt sisältävät aina tasapainotuksen, eli se onnistuu samalla."
click at [896, 529] on span "Saada" at bounding box center [901, 529] width 34 height 11
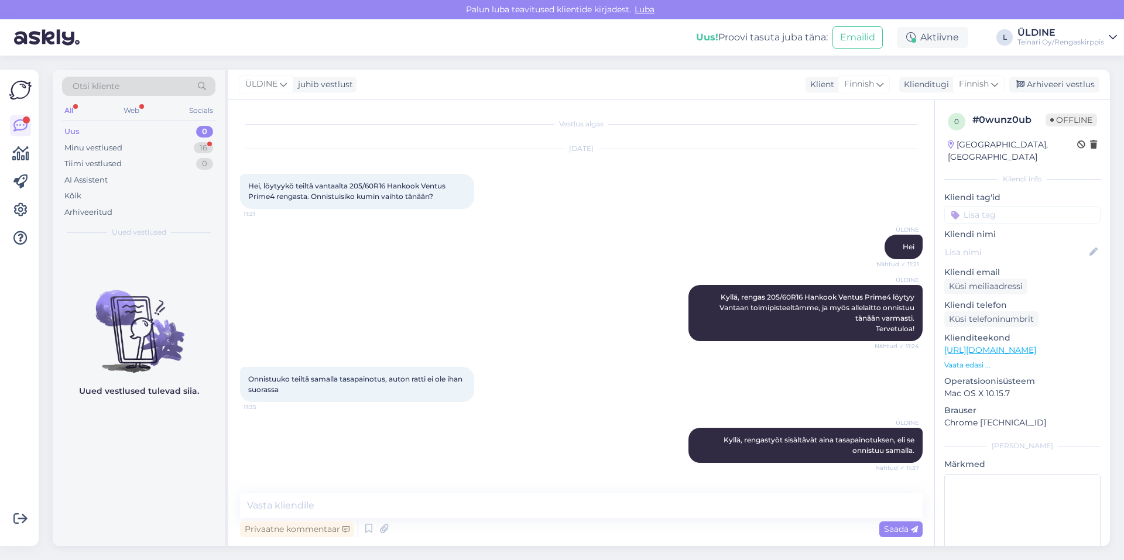
scroll to position [54, 0]
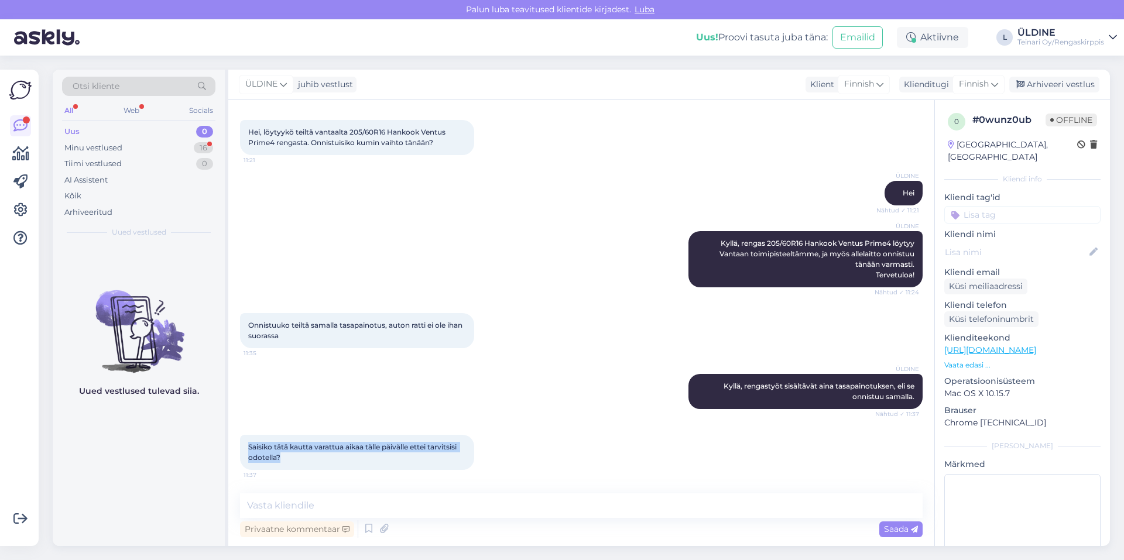
drag, startPoint x: 250, startPoint y: 445, endPoint x: 285, endPoint y: 460, distance: 37.5
click at [285, 460] on div "Saisiko tätä kautta varattua aikaa tälle päivälle ettei tarvitsisi odotella? 11…" at bounding box center [357, 452] width 234 height 35
drag, startPoint x: 285, startPoint y: 460, endPoint x: 288, endPoint y: 446, distance: 14.5
copy span "Saisiko tätä kautta varattua aikaa tälle päivälle ettei tarvitsisi odotella?"
paste textarea "Meillä ei ole ajanvarausta sesongin ulkopuolella. Tänään näyttää olevan hiljais…"
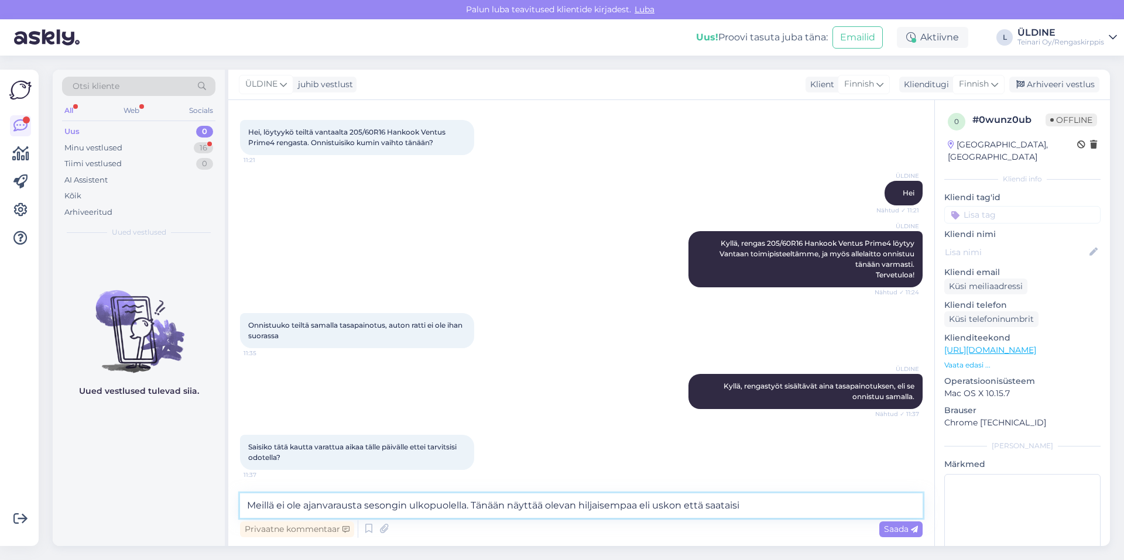
drag, startPoint x: 475, startPoint y: 506, endPoint x: 531, endPoint y: 494, distance: 57.0
click at [532, 494] on textarea "Meillä ei ole ajanvarausta sesongin ulkopuolella. Tänään näyttää olevan hiljais…" at bounding box center [581, 506] width 683 height 25
click at [481, 502] on textarea "Meillä ei ole ajanvarausta sesongin ulkopuolella. Tänään näyttää olevan hiljais…" at bounding box center [581, 506] width 683 height 25
drag, startPoint x: 473, startPoint y: 505, endPoint x: 749, endPoint y: 504, distance: 277.0
click at [749, 504] on textarea "Meillä ei ole ajanvarausta sesongin ulkopuolella. Tänään näyttää olevan hiljais…" at bounding box center [581, 506] width 683 height 25
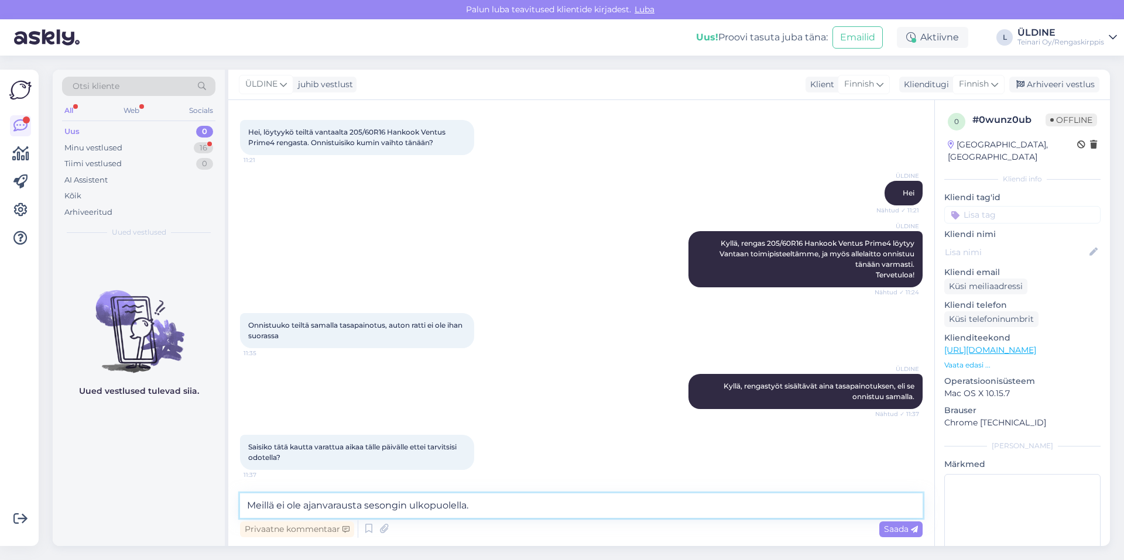
paste textarea "Tänään näyttää olevan hiljaisempaa, mutta varaathan silti pienen odotusajan var…"
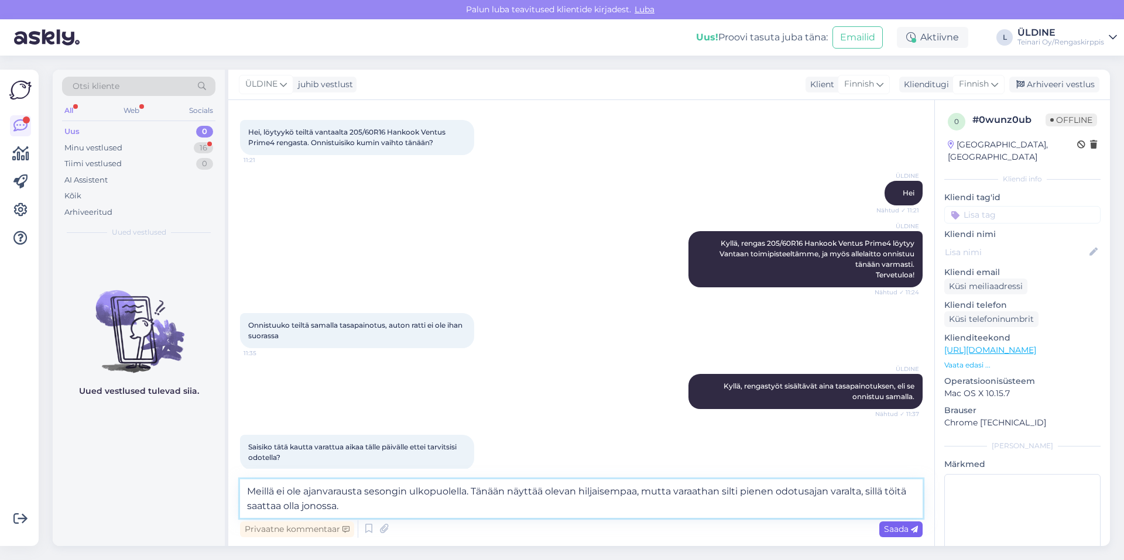
type textarea "Meillä ei ole ajanvarausta sesongin ulkopuolella. Tänään näyttää olevan hiljais…"
click at [900, 532] on span "Saada" at bounding box center [901, 529] width 34 height 11
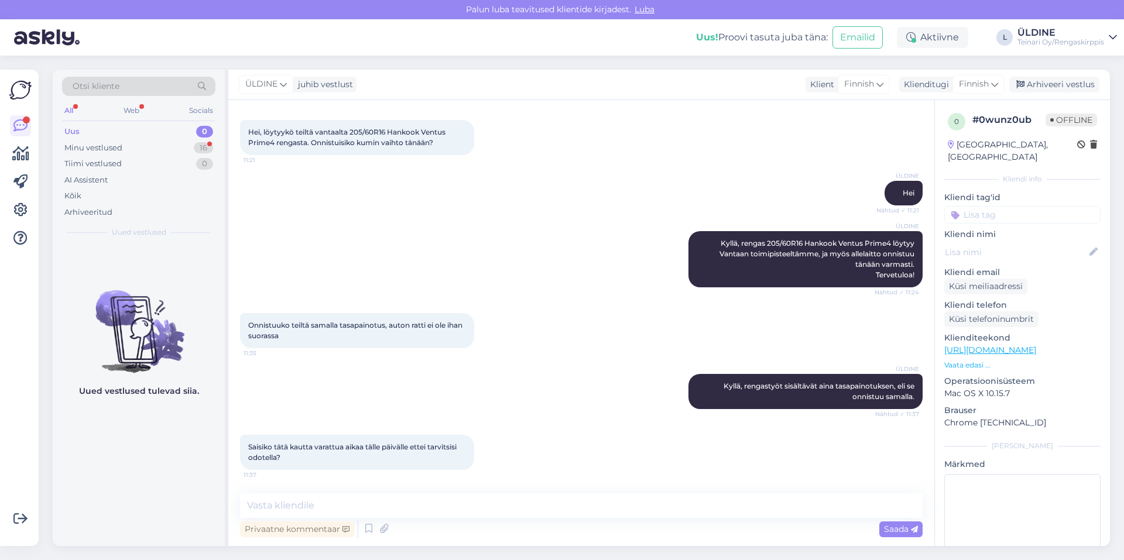
scroll to position [125, 0]
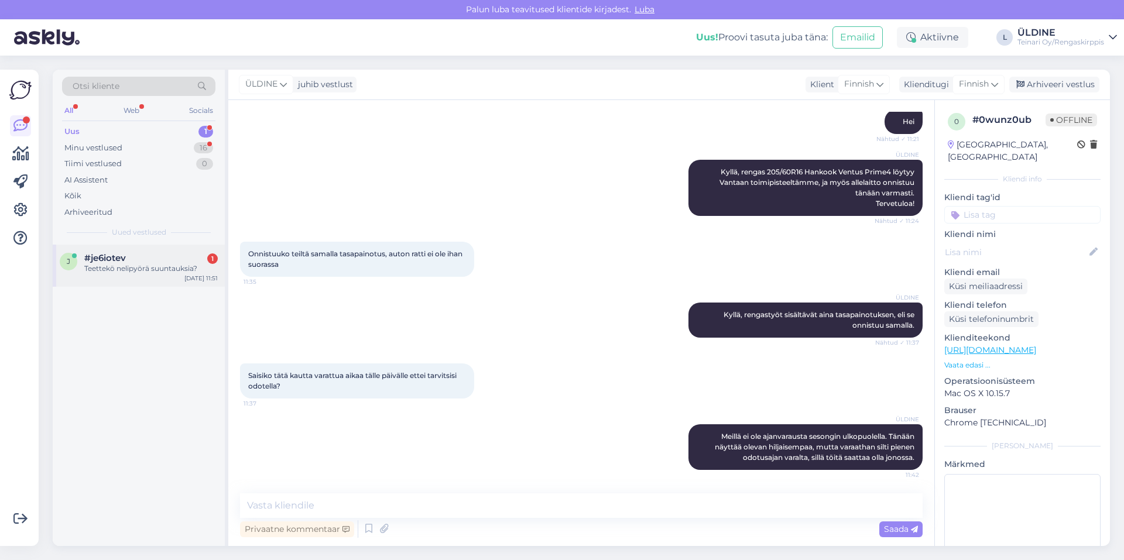
click at [171, 272] on div "Teettekö nelipyörä suuntauksia?" at bounding box center [150, 268] width 133 height 11
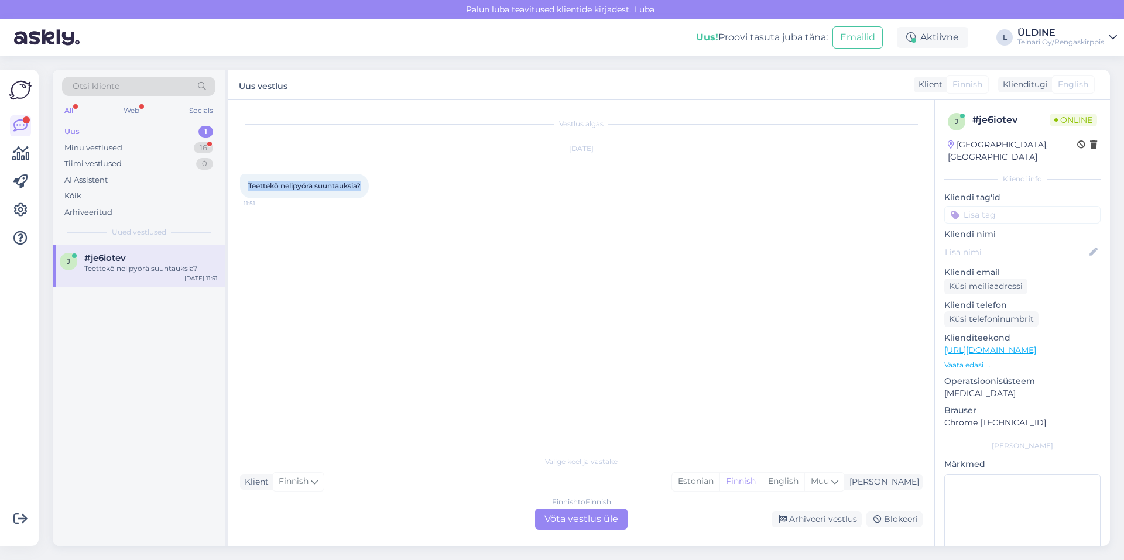
drag, startPoint x: 250, startPoint y: 184, endPoint x: 362, endPoint y: 184, distance: 112.4
click at [361, 184] on span "Teettekö nelipyörä suuntauksia?" at bounding box center [304, 186] width 112 height 9
drag, startPoint x: 362, startPoint y: 184, endPoint x: 355, endPoint y: 184, distance: 7.0
copy span "Teettekö nelipyörä suuntauksia?"
drag, startPoint x: 557, startPoint y: 515, endPoint x: 496, endPoint y: 473, distance: 74.1
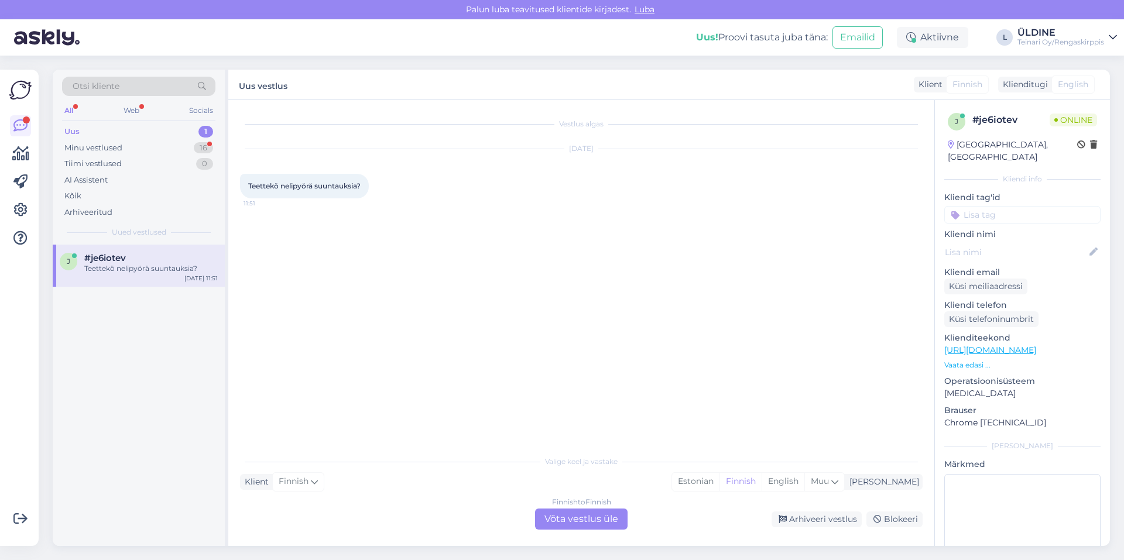
click at [557, 514] on div "Finnish to Finnish Võta vestlus üle" at bounding box center [581, 519] width 93 height 21
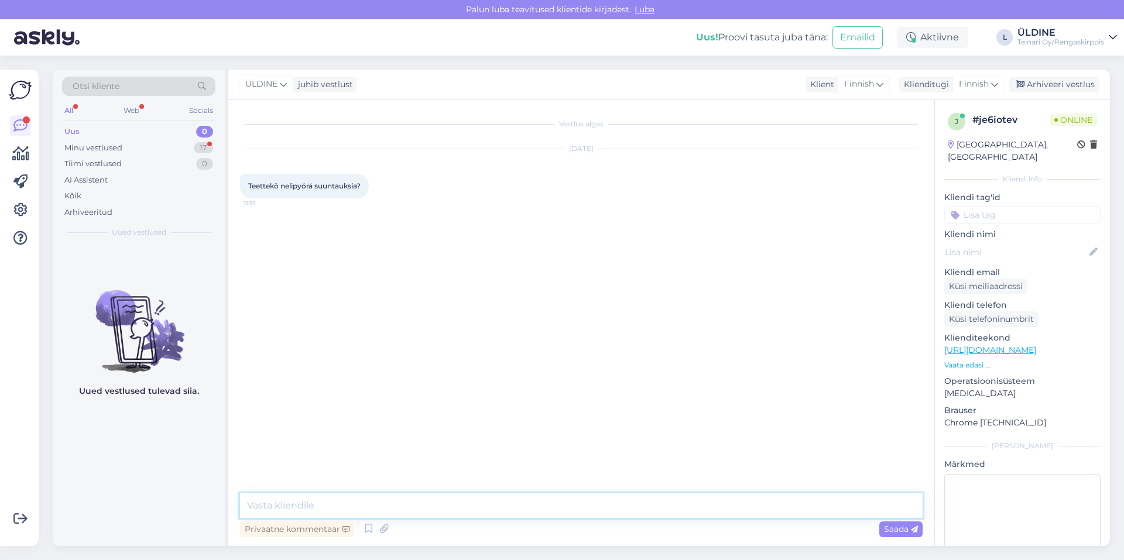
paste textarea "Hei, Valitettavasti emme tee nelipyöräsuuntauksia lainkaan,"
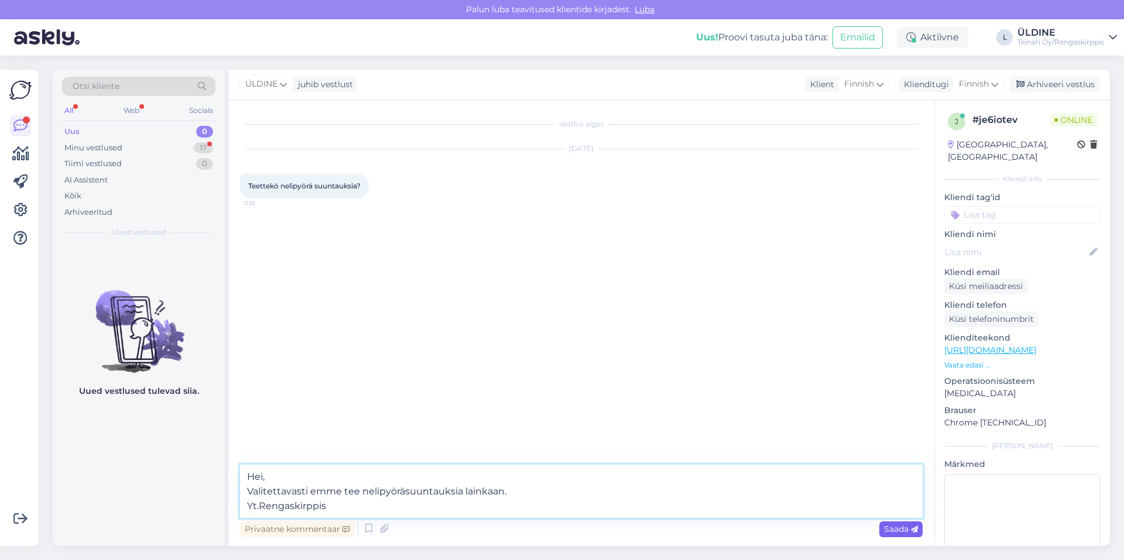
type textarea "Hei, Valitettavasti emme tee nelipyöräsuuntauksia lainkaan. Yt.Rengaskirppis"
click at [884, 534] on span "Saada" at bounding box center [901, 529] width 34 height 11
